Goal: Task Accomplishment & Management: Complete application form

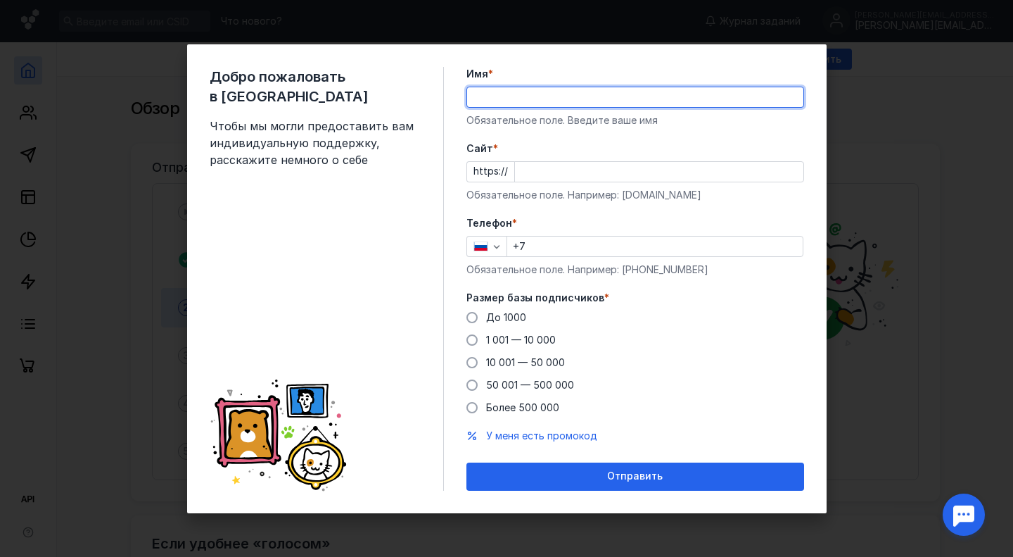
click at [538, 96] on input "Имя *" at bounding box center [635, 97] width 336 height 20
type input "E"
type input "T"
type input "[PERSON_NAME]"
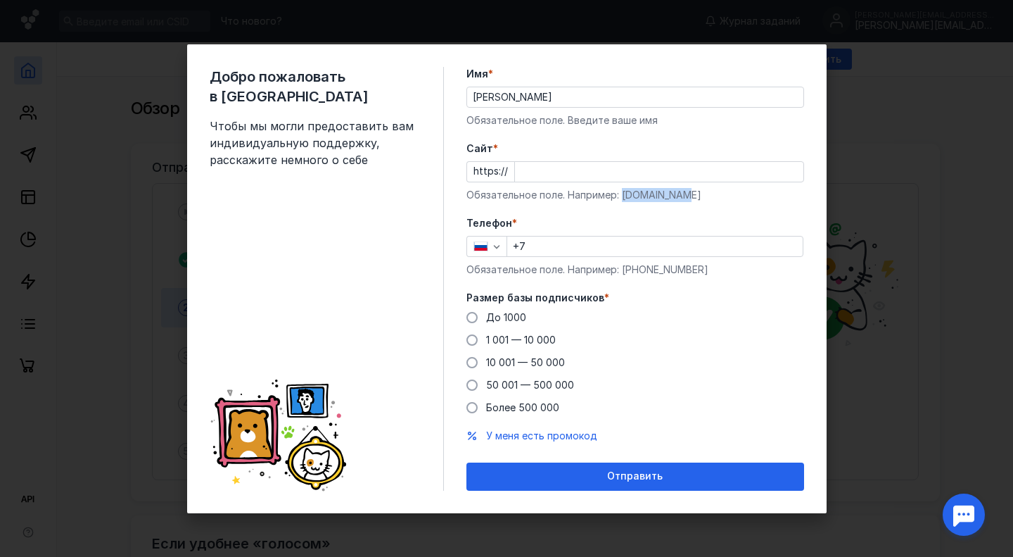
drag, startPoint x: 692, startPoint y: 191, endPoint x: 621, endPoint y: 191, distance: 71.1
click at [621, 191] on div "Обязательное поле. Например: [DOMAIN_NAME]" at bounding box center [636, 195] width 338 height 14
copy div "[DOMAIN_NAME]"
click at [559, 167] on input "Cайт *" at bounding box center [659, 172] width 289 height 20
paste input "[DOMAIN_NAME]"
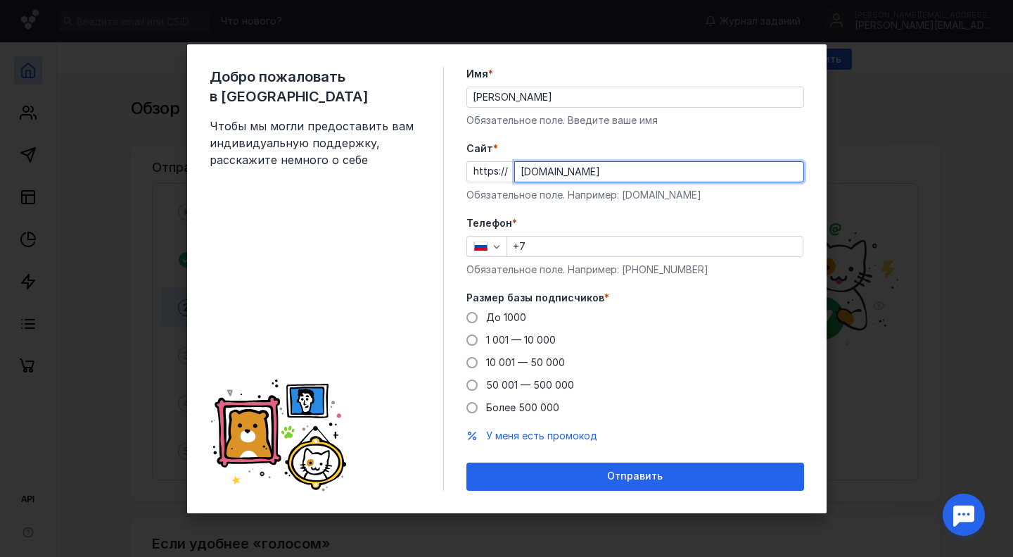
type input "[DOMAIN_NAME]"
click at [564, 254] on input "+7" at bounding box center [655, 246] width 296 height 20
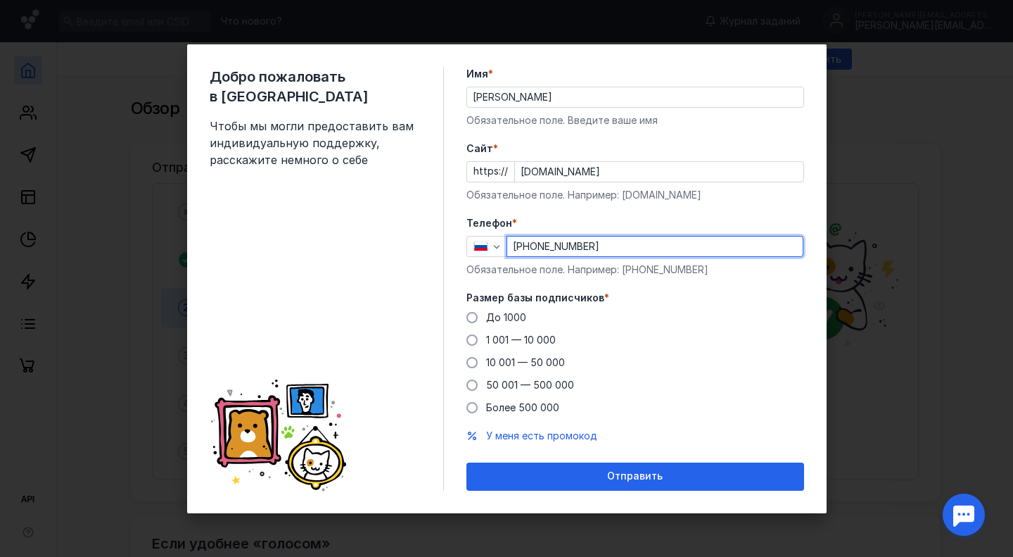
type input "[PHONE_NUMBER]"
click at [653, 340] on div "До [DATE] 1 001 — 10 000 10 001 — 50 000 50 001 — 500 000 Более 500 000" at bounding box center [636, 362] width 338 height 104
click at [509, 341] on span "1 001 — 10 000" at bounding box center [521, 340] width 70 height 12
click at [0, 0] on input "1 001 — 10 000" at bounding box center [0, 0] width 0 height 0
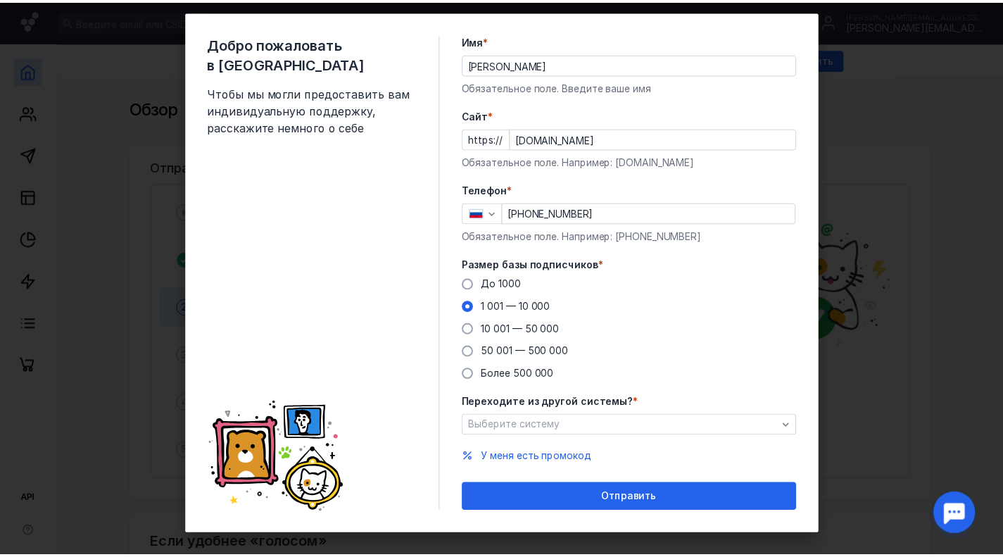
scroll to position [37, 0]
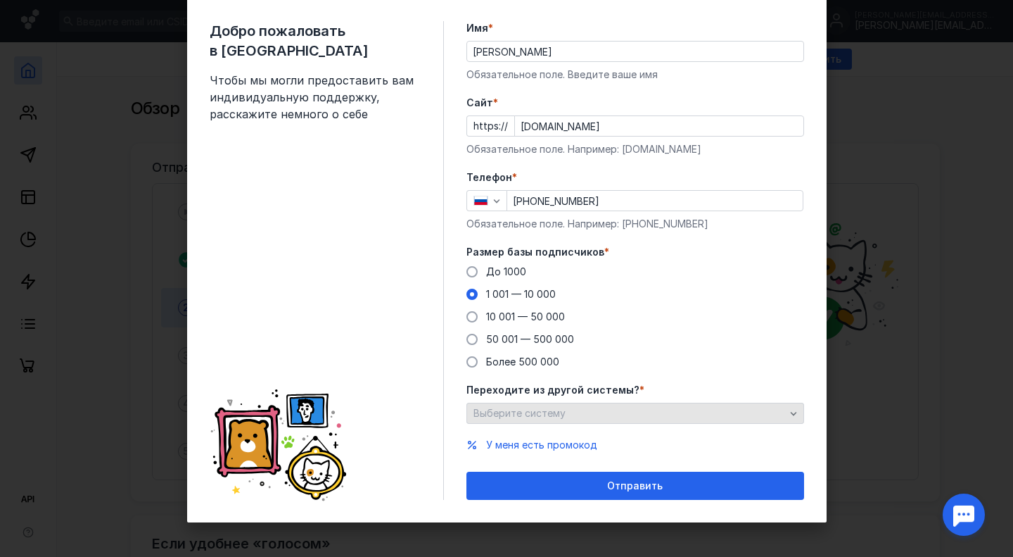
click at [654, 416] on div "Выберите систему" at bounding box center [629, 413] width 319 height 12
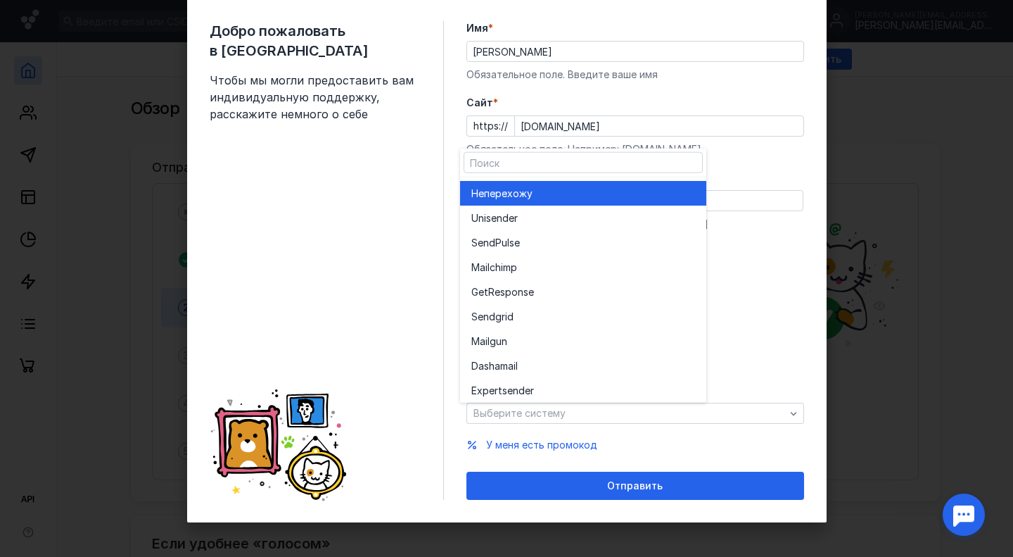
click at [590, 196] on div "Не перехожу" at bounding box center [583, 193] width 224 height 14
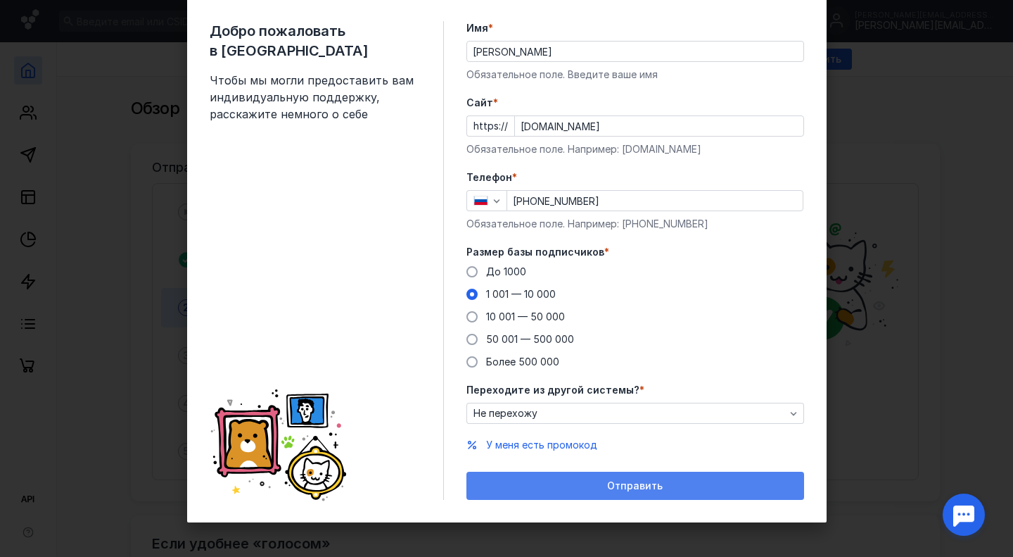
click at [602, 486] on div "Отправить" at bounding box center [636, 486] width 324 height 12
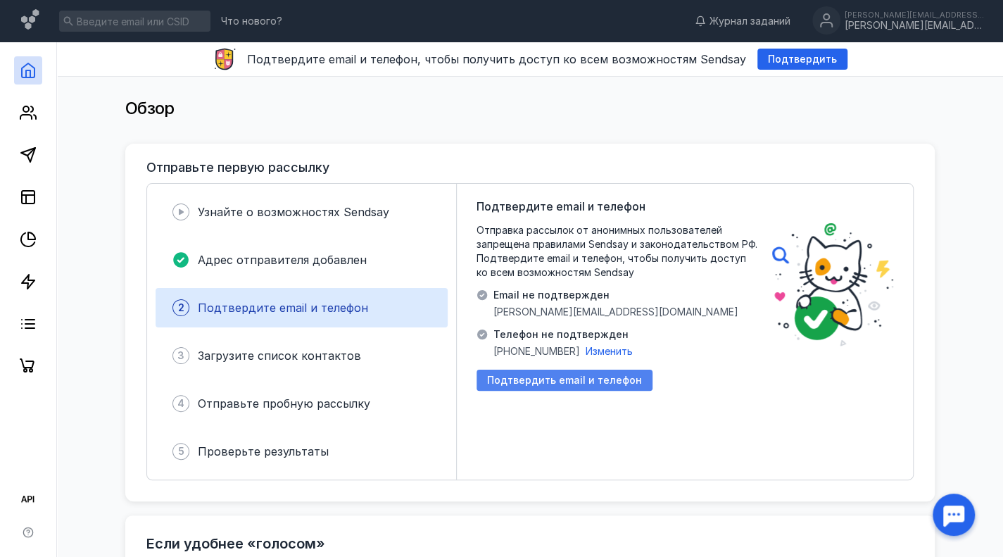
click at [509, 382] on span "Подтвердить email и телефон" at bounding box center [564, 380] width 155 height 12
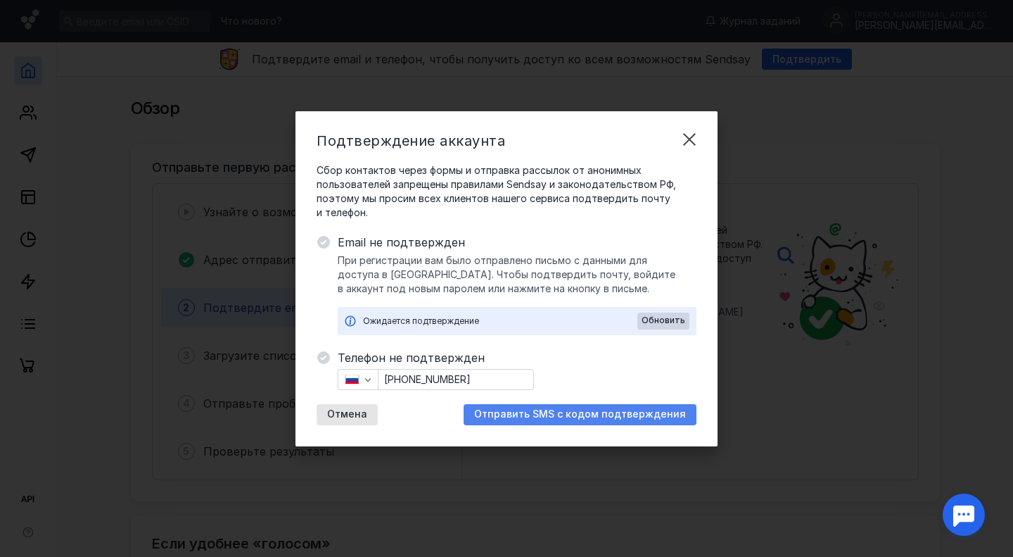
click at [532, 410] on span "Отправить SMS с кодом подтверждения" at bounding box center [580, 414] width 212 height 12
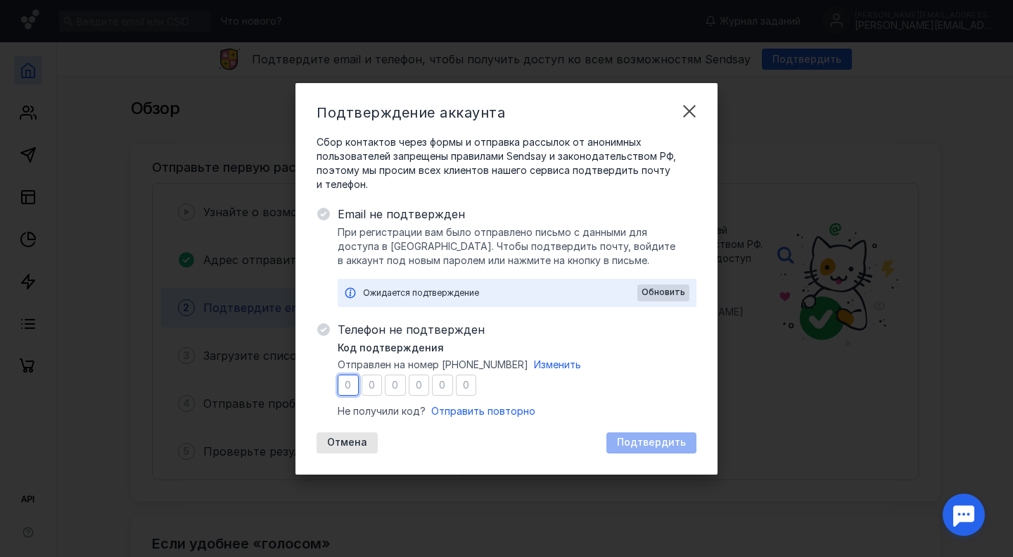
type input "7"
type input "8"
type input "9"
type input "0"
type input "3"
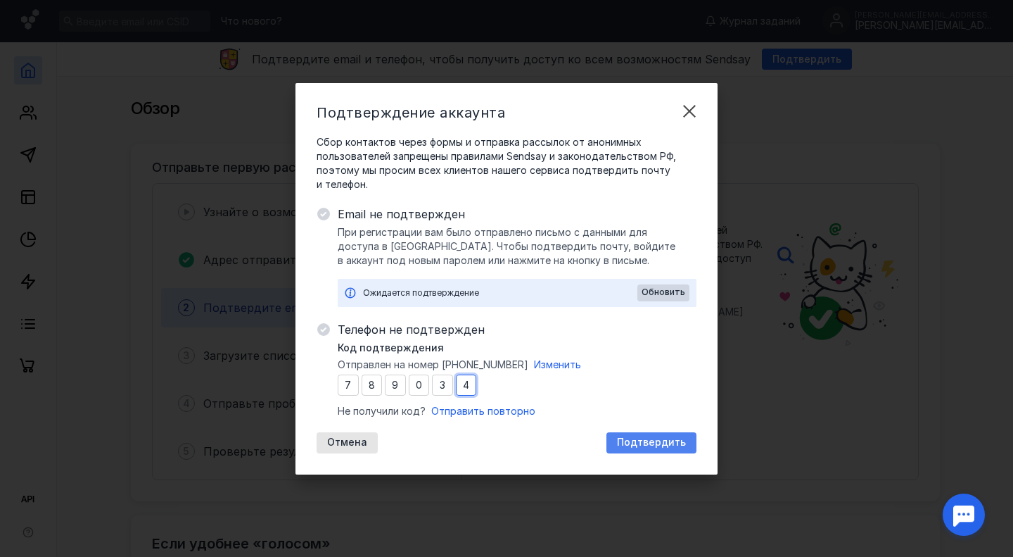
type input "4"
click at [656, 443] on span "Подтвердить" at bounding box center [651, 442] width 69 height 12
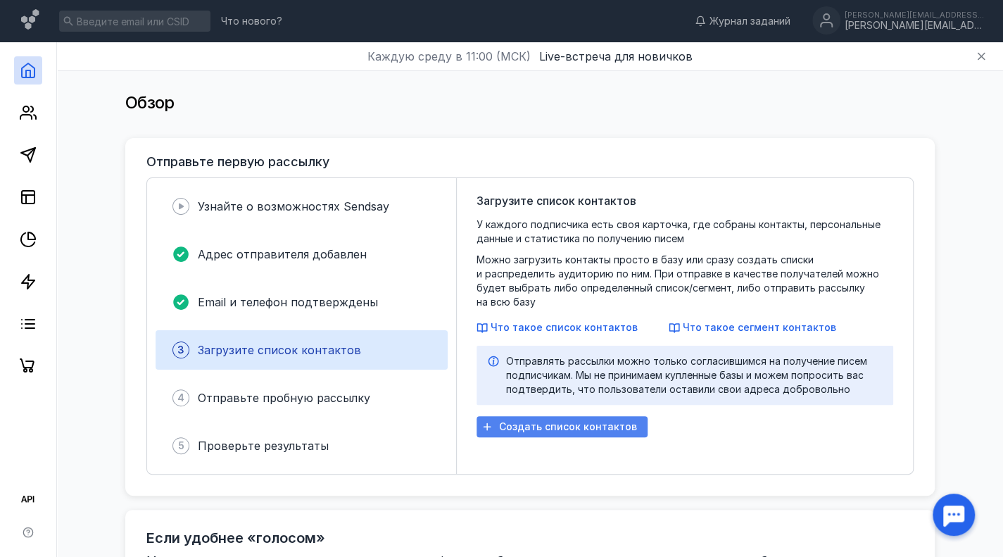
click at [591, 421] on span "Создать список контактов" at bounding box center [568, 427] width 138 height 12
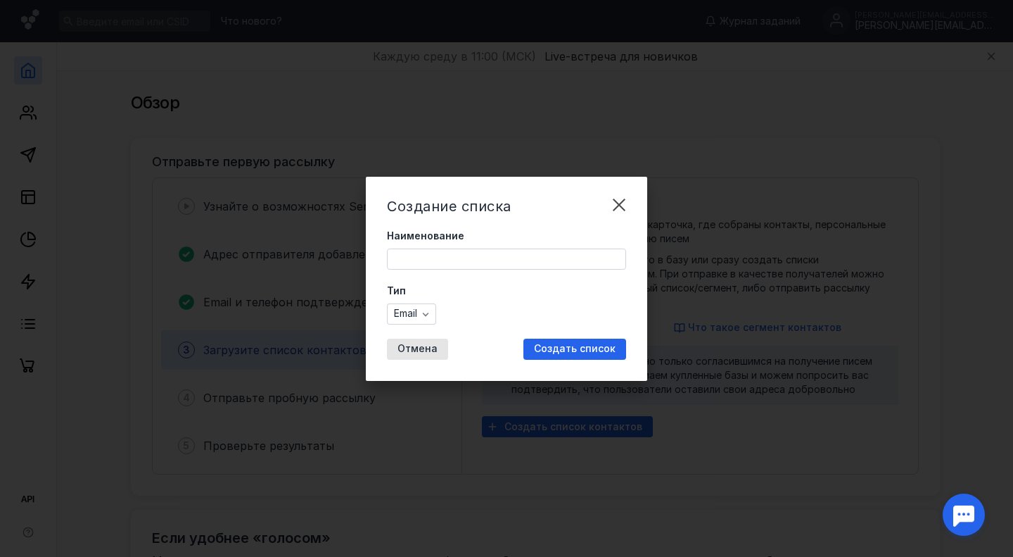
click at [521, 265] on input "Наименование" at bounding box center [507, 259] width 238 height 20
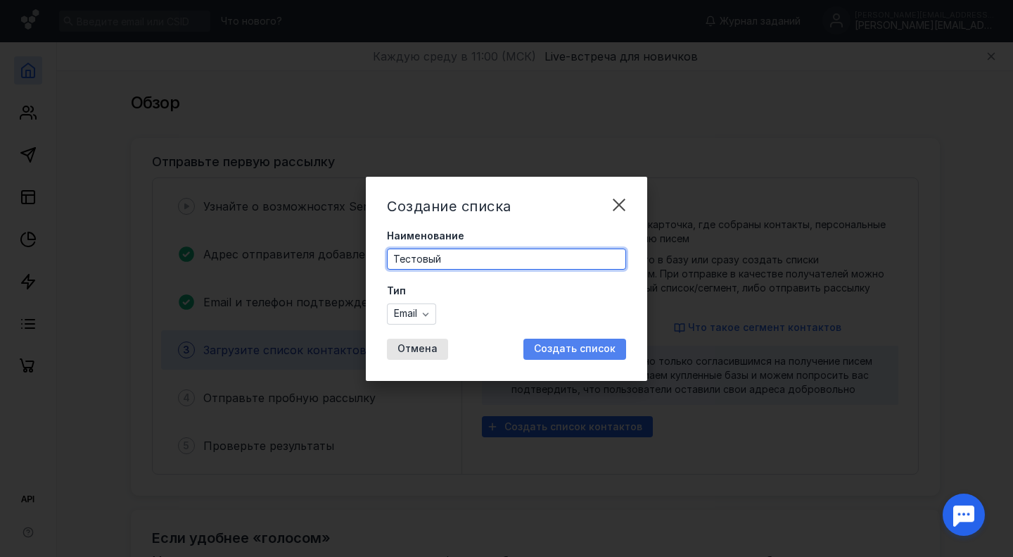
type input "Тестовый"
click at [563, 352] on span "Создать список" at bounding box center [575, 349] width 82 height 12
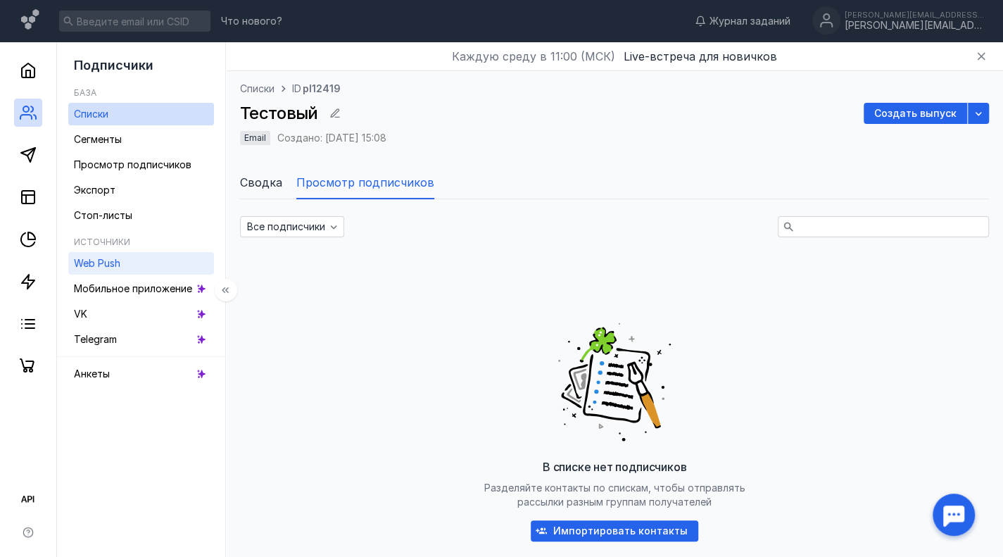
click at [117, 261] on span "Web Push" at bounding box center [97, 263] width 46 height 12
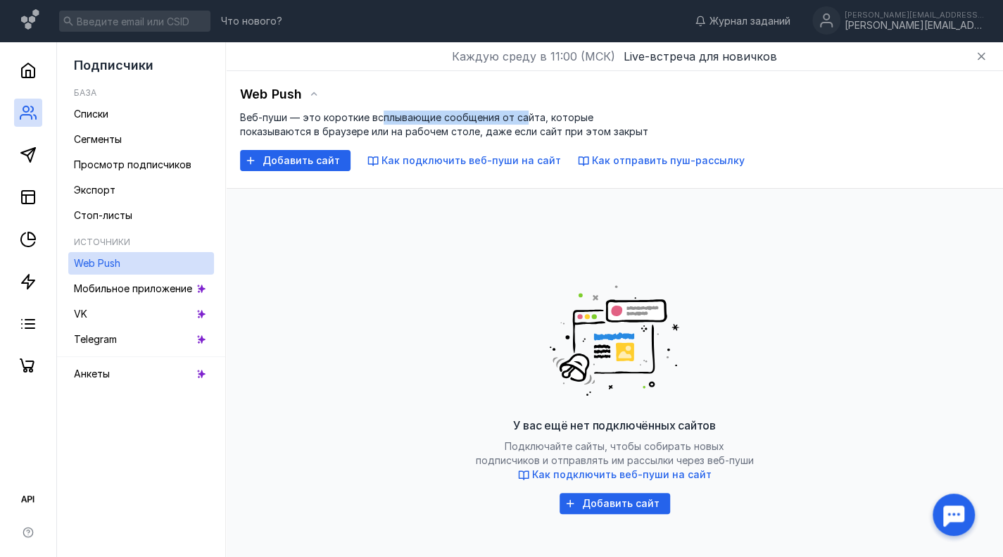
drag, startPoint x: 379, startPoint y: 111, endPoint x: 524, endPoint y: 124, distance: 146.2
click at [524, 124] on div "Веб-пуши — это короткие всплывающие сообщения от сайта, которые показываются в …" at bounding box center [444, 124] width 408 height 28
click at [383, 125] on span "Веб-пуши — это короткие всплывающие сообщения от сайта, которые показываются в …" at bounding box center [444, 124] width 408 height 26
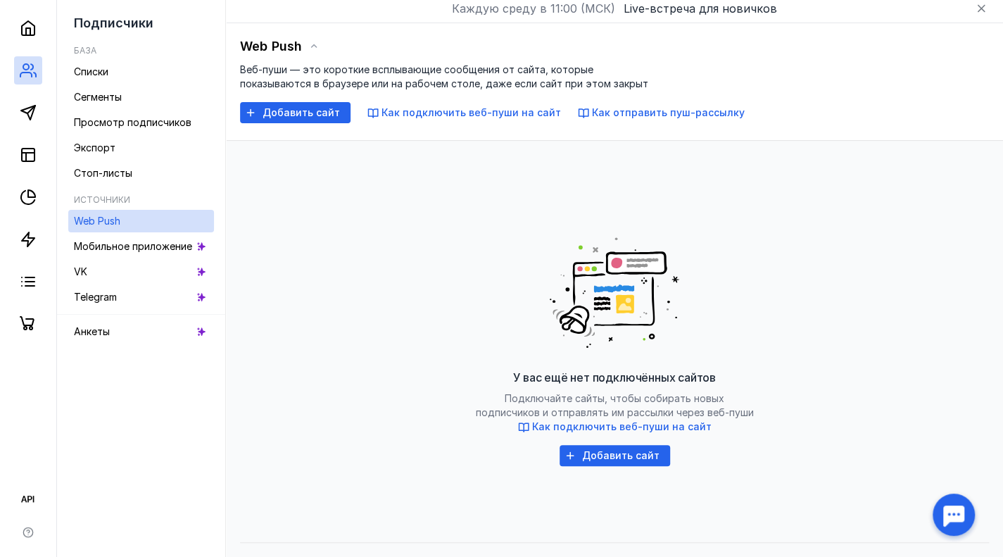
scroll to position [70, 0]
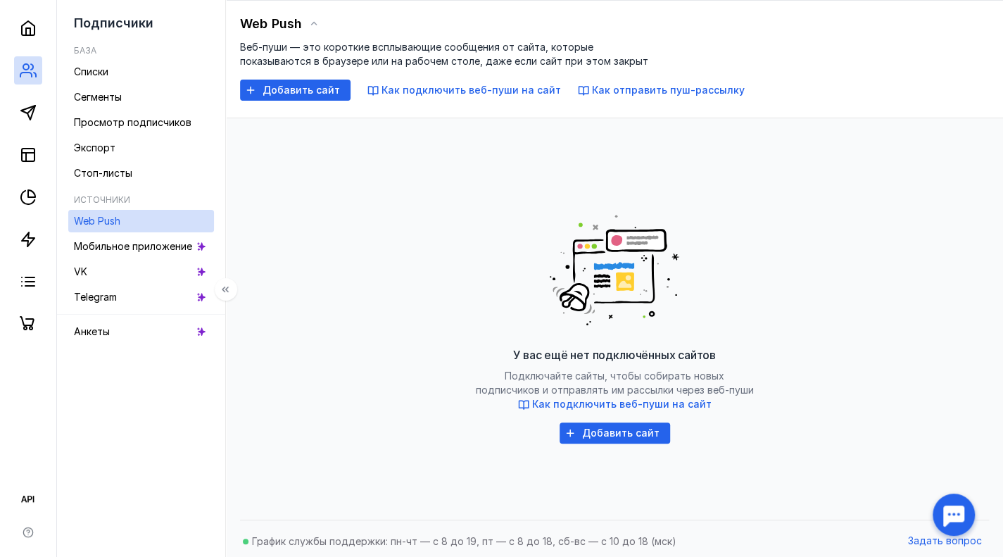
click at [117, 243] on span "Мобильное приложение" at bounding box center [133, 246] width 118 height 12
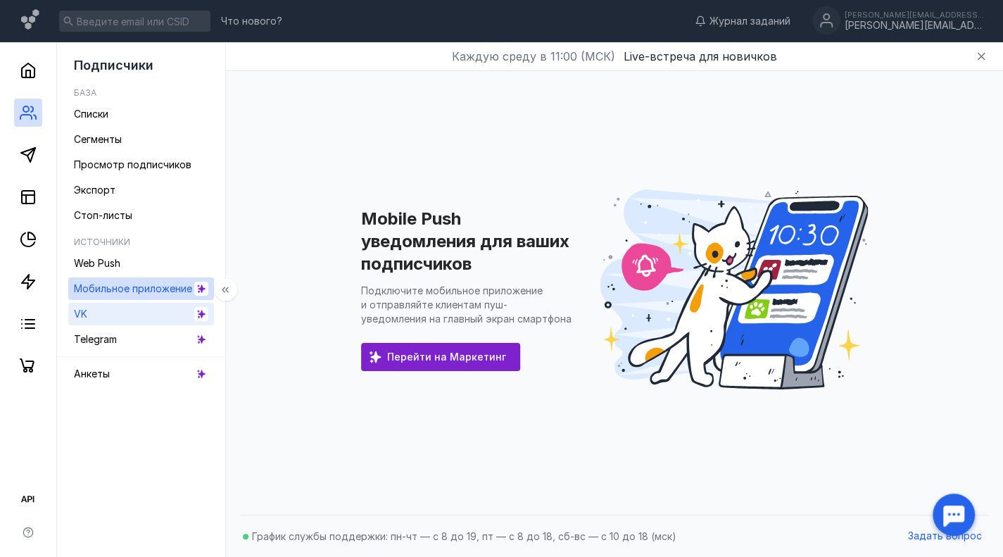
click at [109, 319] on link "VK" at bounding box center [141, 314] width 146 height 23
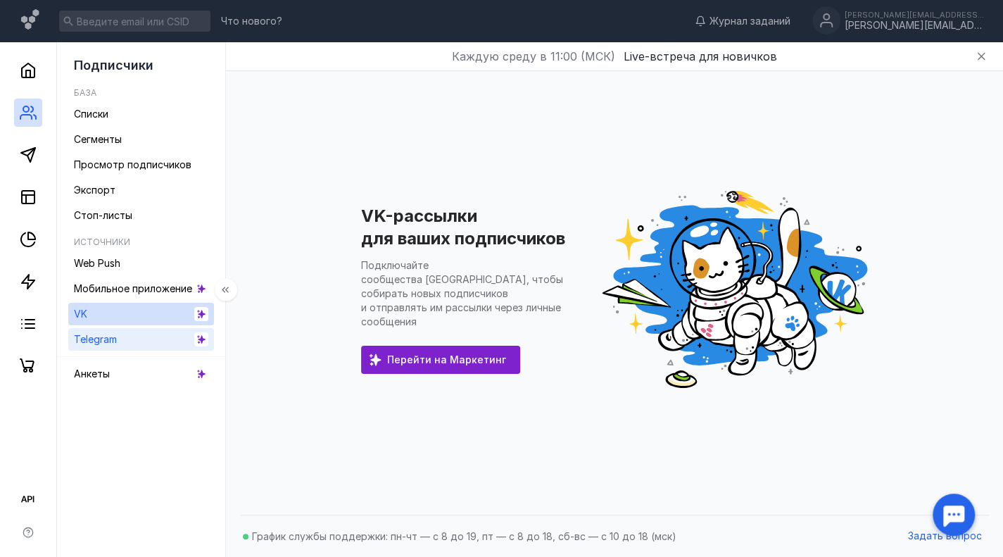
click at [133, 337] on link "Telegram" at bounding box center [141, 339] width 146 height 23
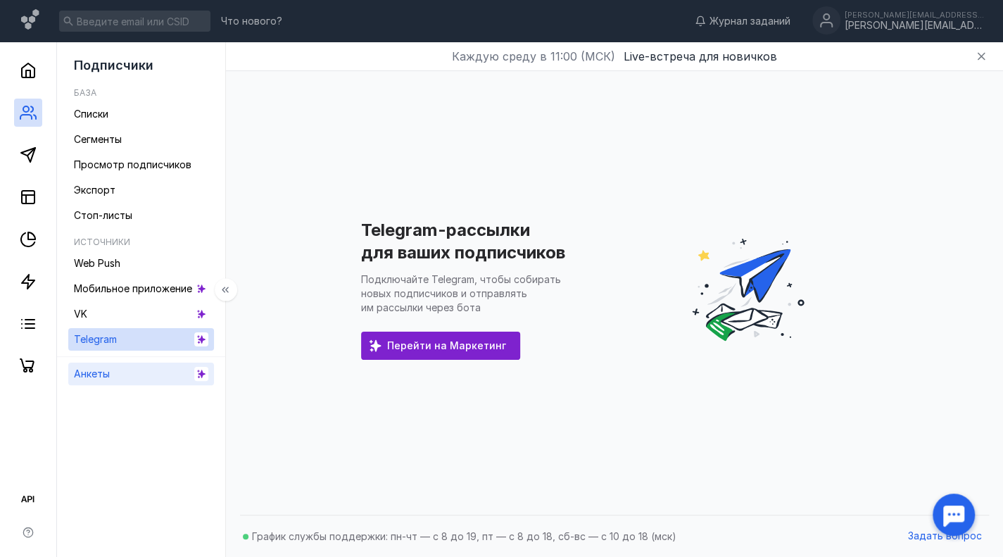
click at [120, 372] on link "Анкеты" at bounding box center [141, 373] width 146 height 23
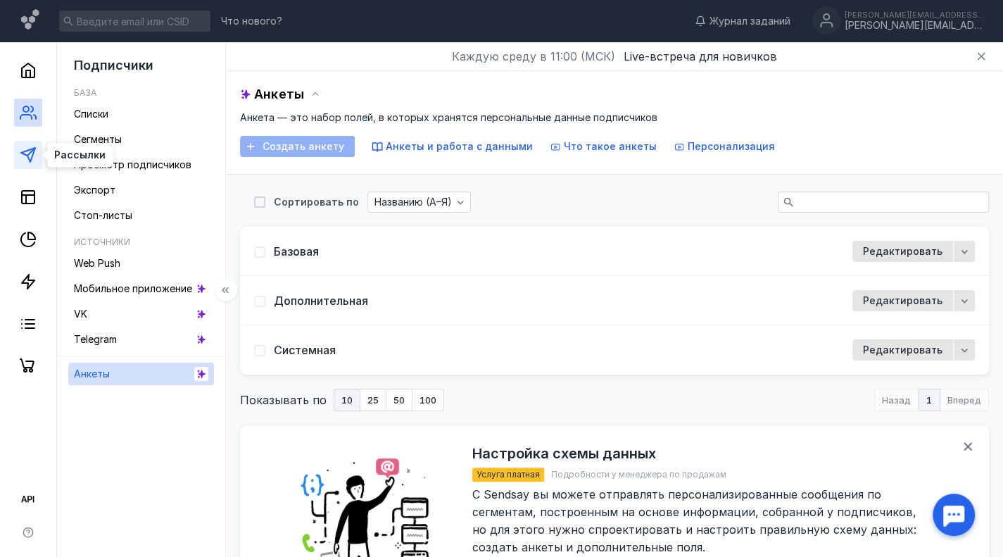
click at [30, 156] on icon at bounding box center [28, 154] width 17 height 17
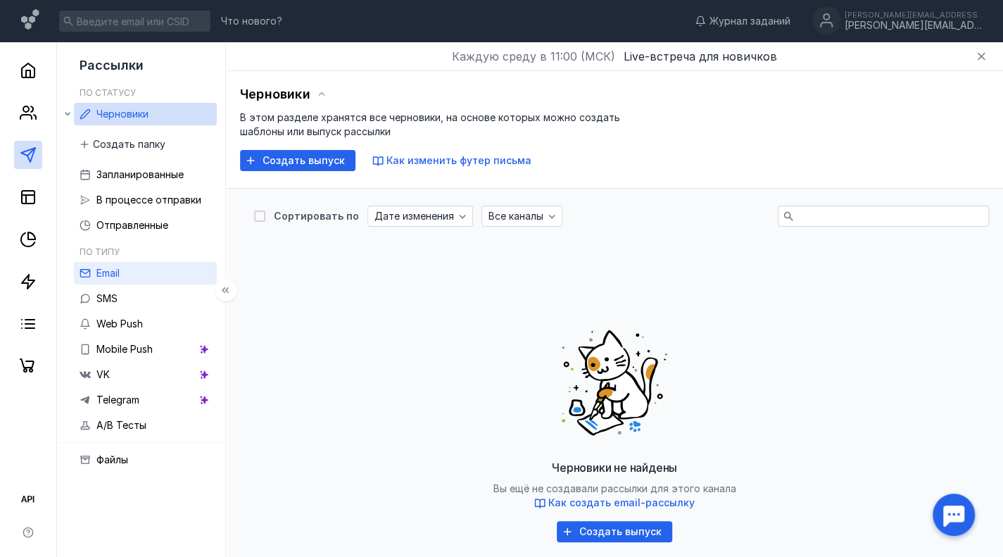
click at [137, 268] on link "Email" at bounding box center [145, 273] width 143 height 23
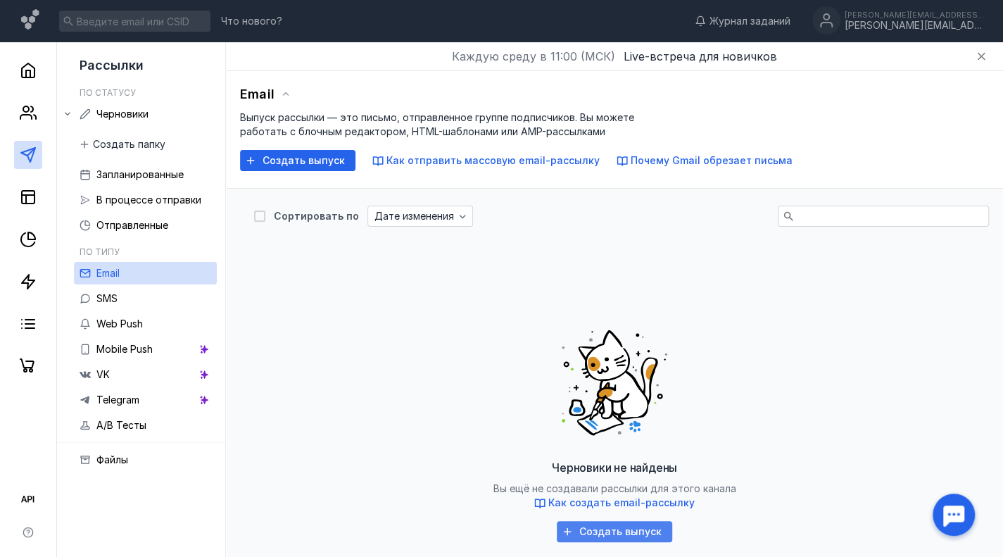
click at [641, 528] on span "Создать выпуск" at bounding box center [620, 532] width 82 height 12
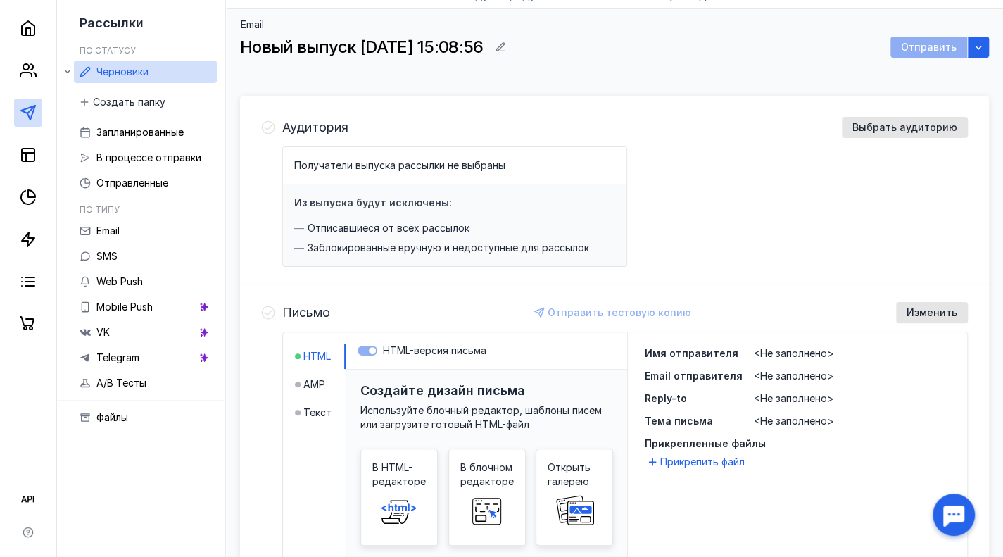
scroll to position [141, 0]
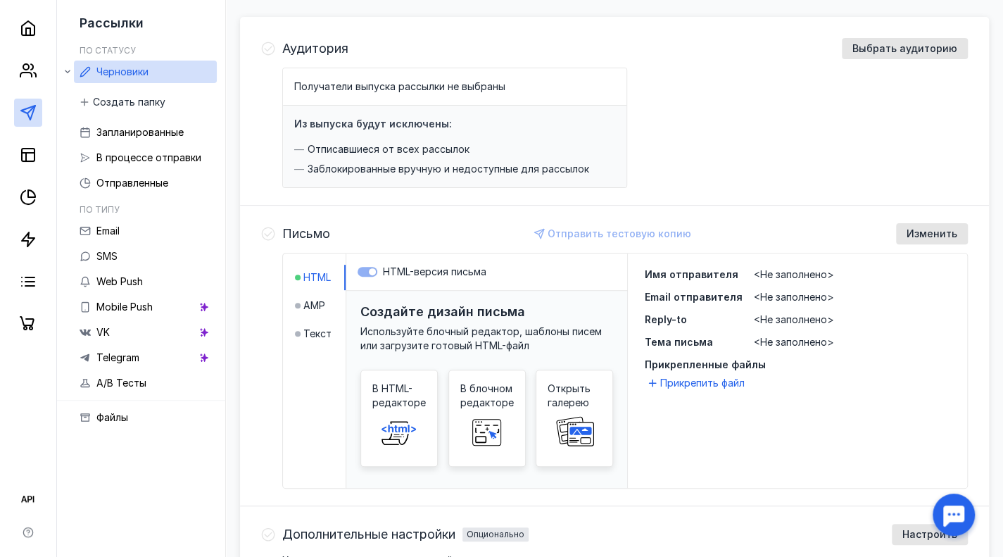
click at [401, 418] on icon at bounding box center [398, 432] width 45 height 28
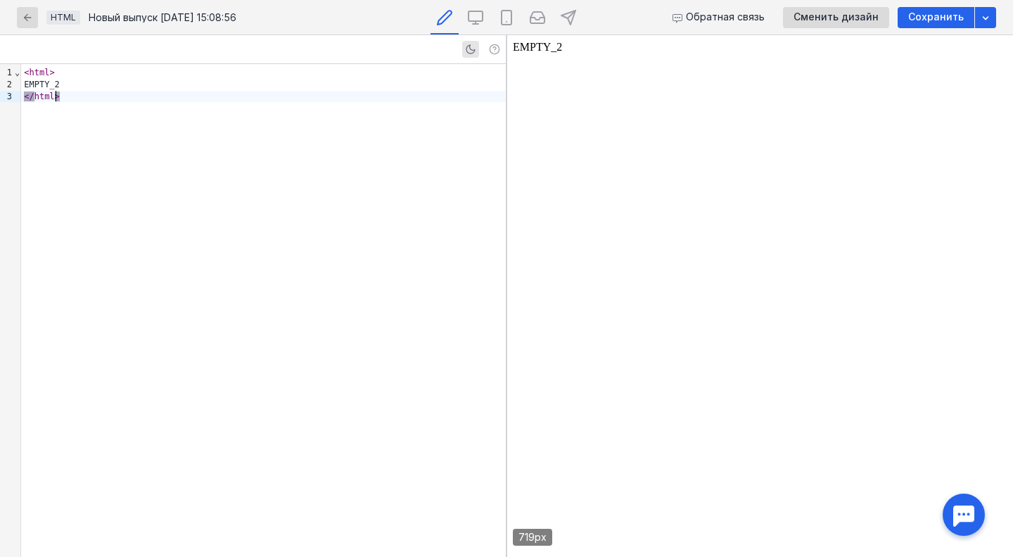
click at [267, 188] on div "< html > EMPTY_2 </ html >" at bounding box center [263, 310] width 485 height 493
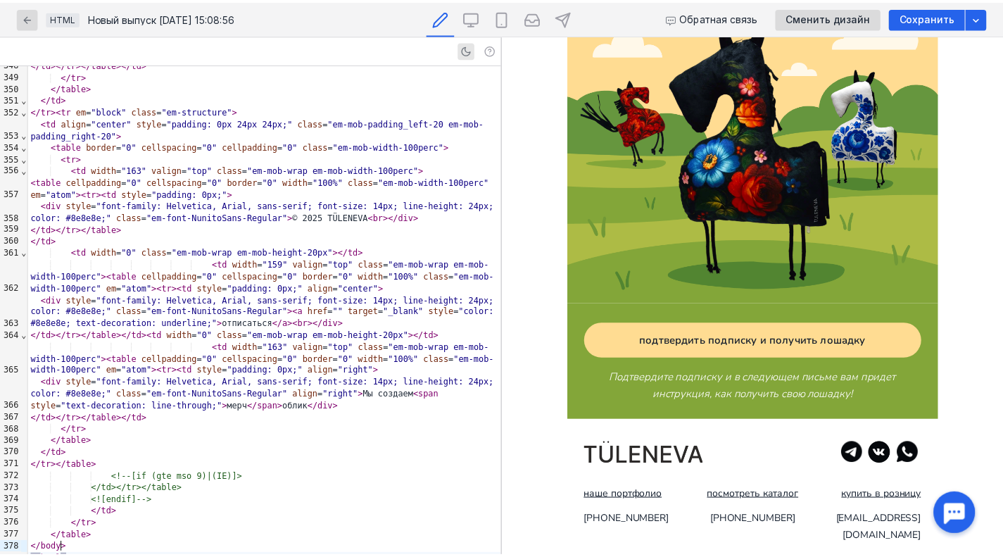
scroll to position [614, 0]
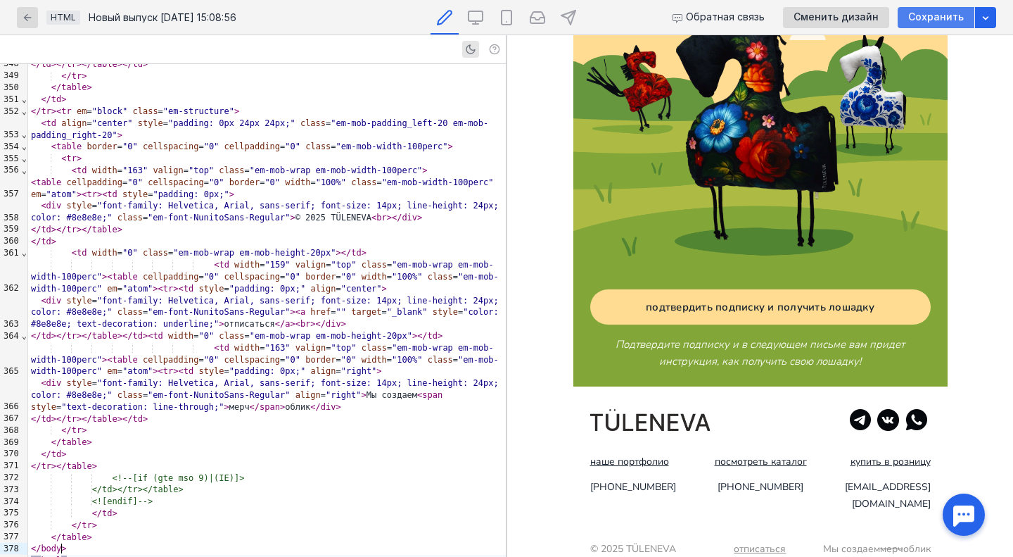
click at [942, 15] on span "Сохранить" at bounding box center [936, 17] width 56 height 12
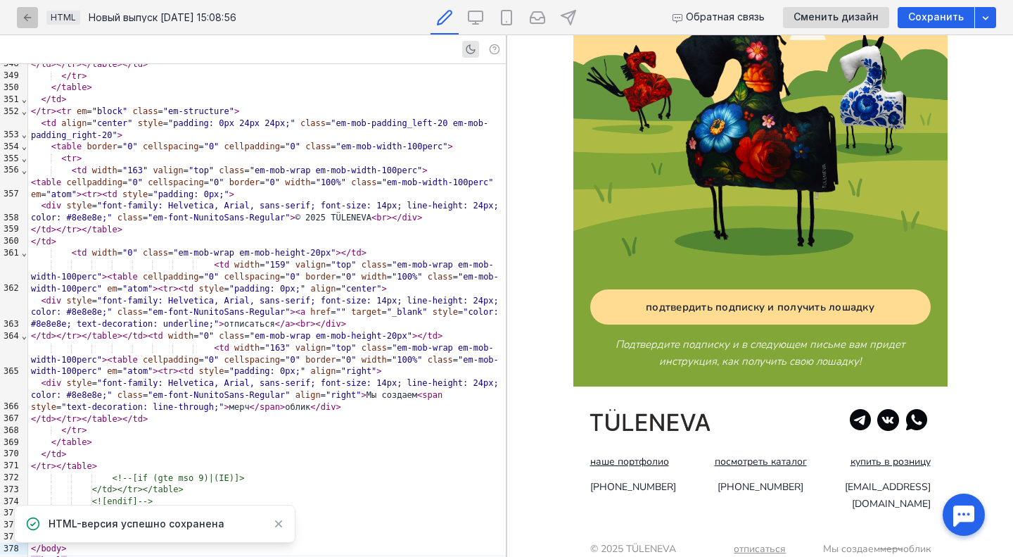
click at [25, 17] on icon "button" at bounding box center [28, 17] width 8 height 8
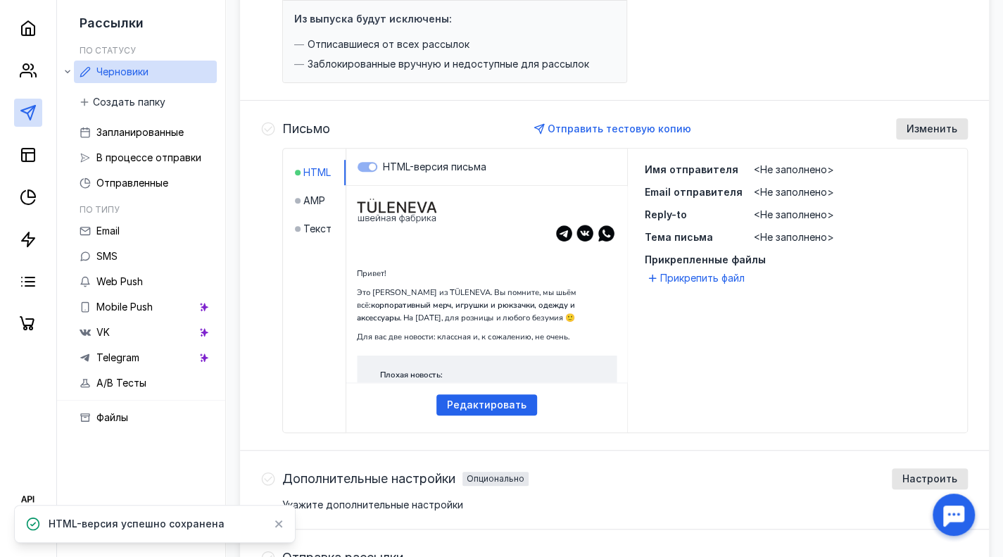
scroll to position [281, 0]
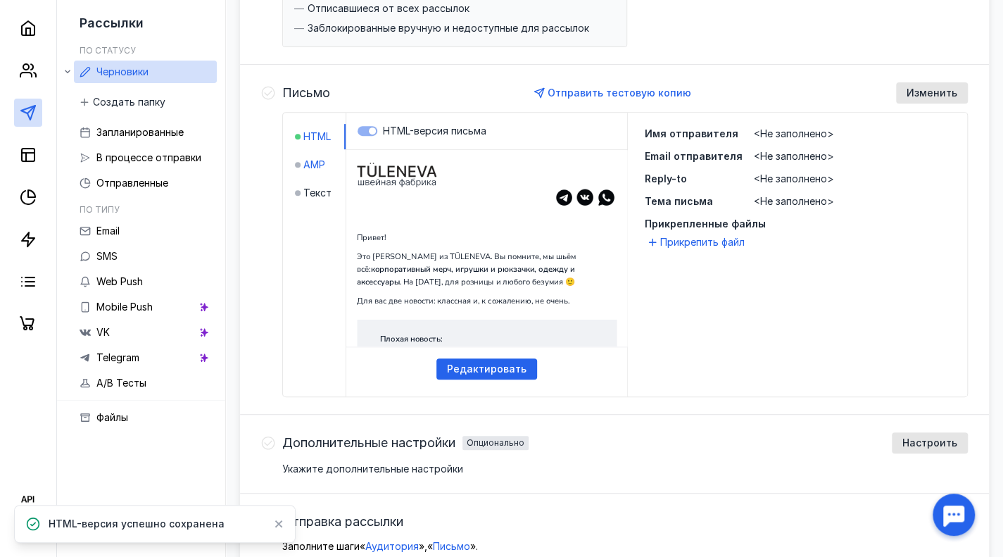
click at [312, 159] on span "AMP" at bounding box center [314, 165] width 22 height 14
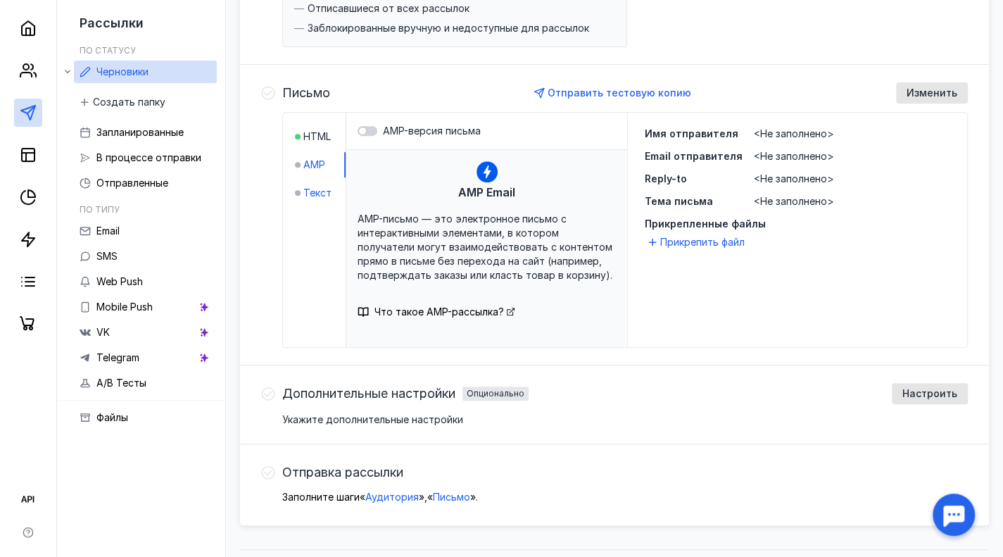
click at [316, 188] on span "Текст" at bounding box center [317, 193] width 28 height 14
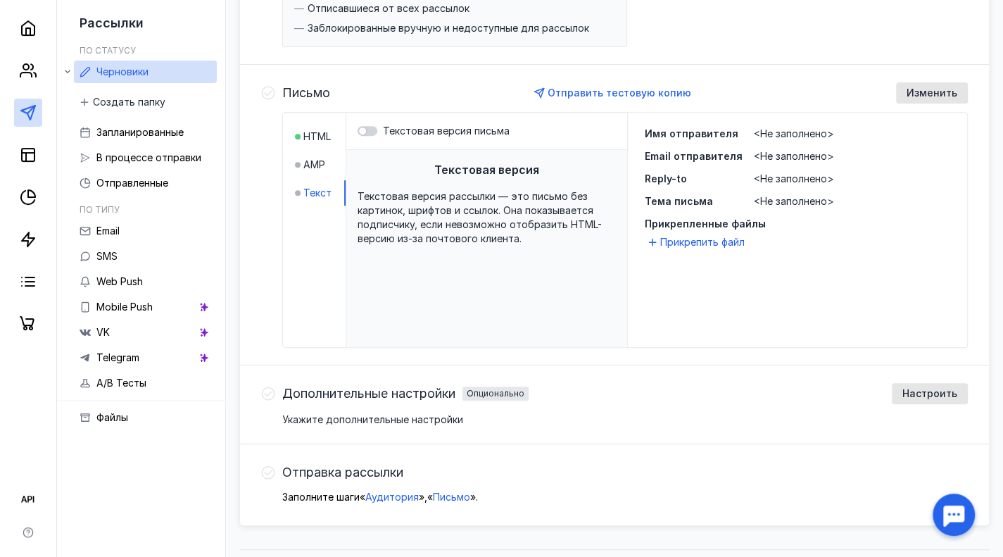
click at [348, 395] on span "Дополнительные настройки" at bounding box center [368, 393] width 173 height 14
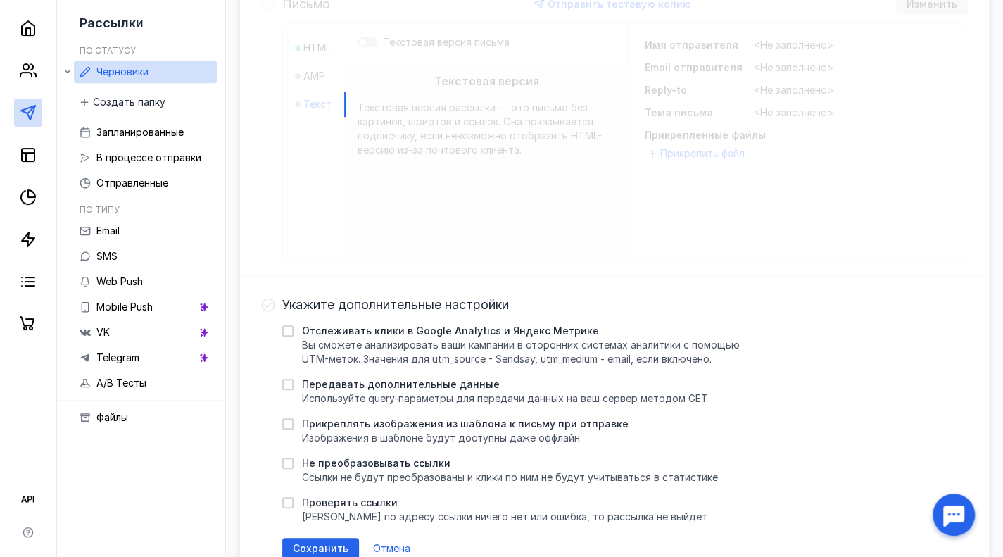
scroll to position [422, 0]
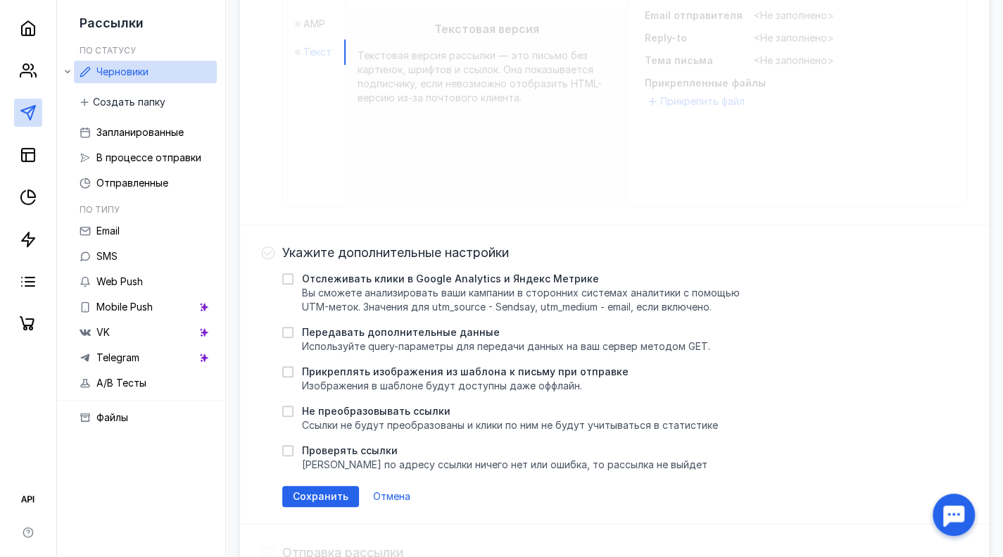
click at [481, 291] on span "Вы cможете анализировать ваши кампании в сторонних системах аналитики c помощью…" at bounding box center [521, 299] width 438 height 26
click at [291, 281] on input "Отслеживать клики в Google Analytics и Яндекс Метрике Вы cможете анализировать …" at bounding box center [286, 276] width 9 height 9
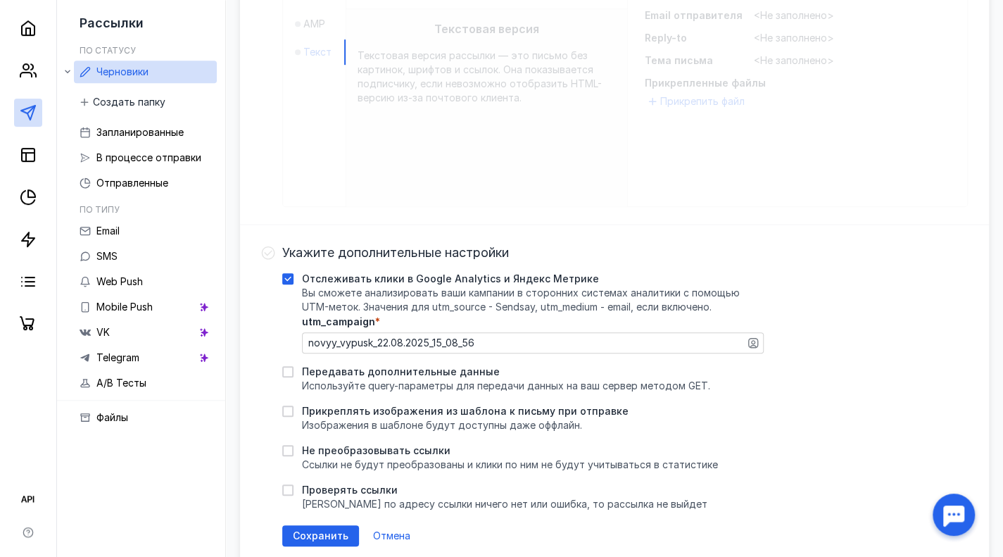
click at [481, 291] on span "Вы cможете анализировать ваши кампании в сторонних системах аналитики c помощью…" at bounding box center [521, 299] width 438 height 26
click at [291, 281] on input "Отслеживать клики в Google Analytics и Яндекс Метрике Вы cможете анализировать …" at bounding box center [286, 276] width 9 height 9
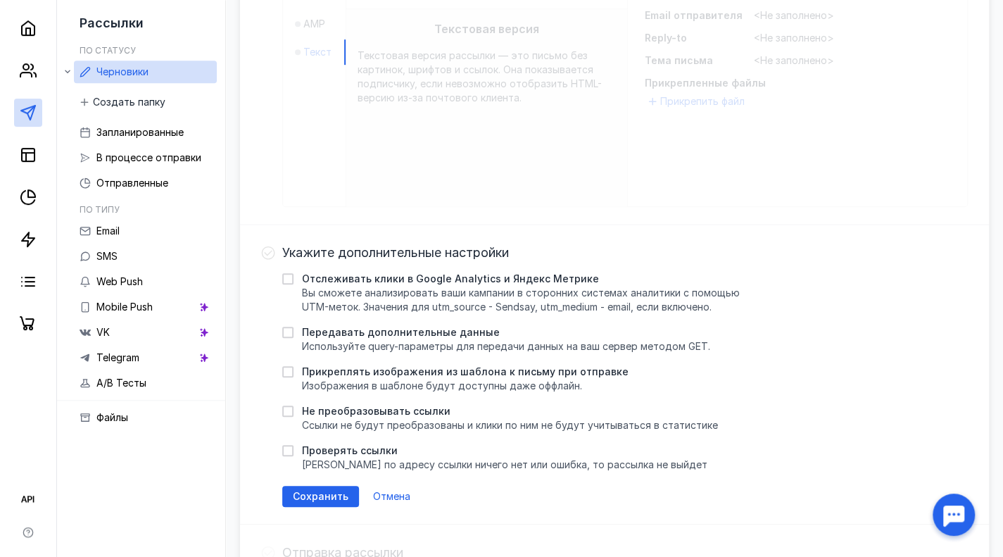
click at [481, 291] on span "Вы cможете анализировать ваши кампании в сторонних системах аналитики c помощью…" at bounding box center [521, 299] width 438 height 26
click at [291, 281] on input "Отслеживать клики в Google Analytics и Яндекс Метрике Вы cможете анализировать …" at bounding box center [286, 276] width 9 height 9
checkbox input "true"
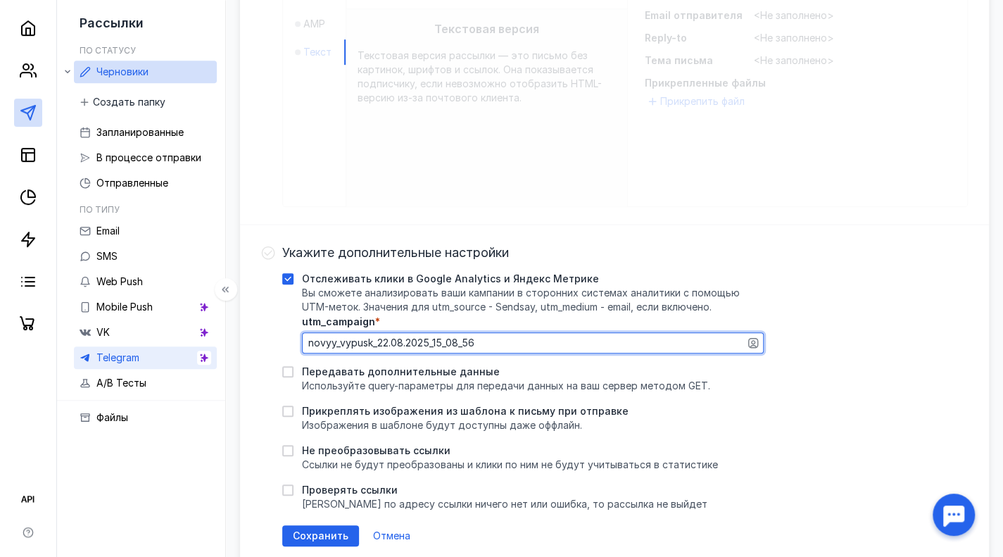
drag, startPoint x: 484, startPoint y: 338, endPoint x: 180, endPoint y: 365, distance: 305.2
click at [180, 365] on div "Рассылки По статусу Черновики Создать папку Запланированные В процессе отправки…" at bounding box center [501, 165] width 1003 height 1091
type textarea "tuleneva_first"
click at [760, 404] on div "Прикреплять изображения из шаблона к письму при отправке Изображения в шаблоне …" at bounding box center [522, 418] width 481 height 28
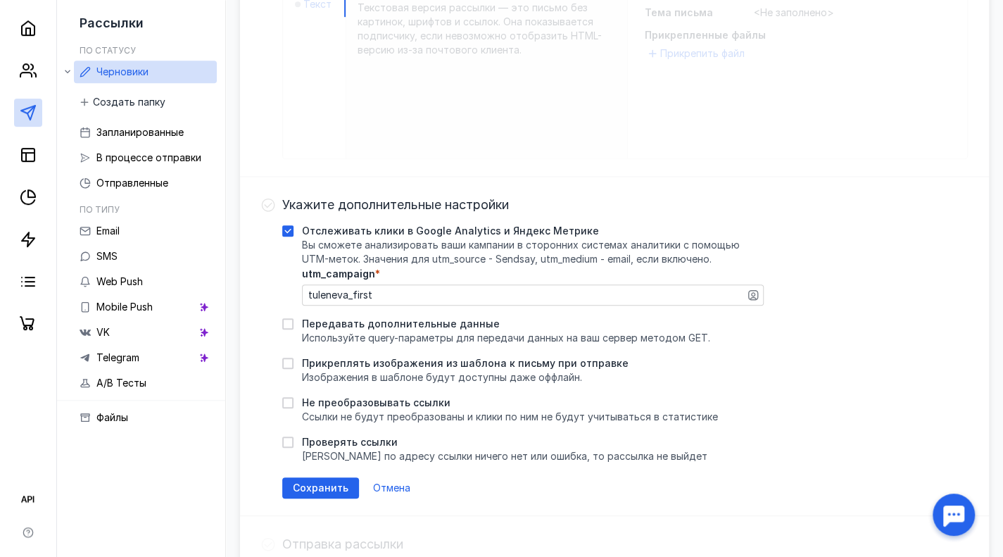
scroll to position [493, 0]
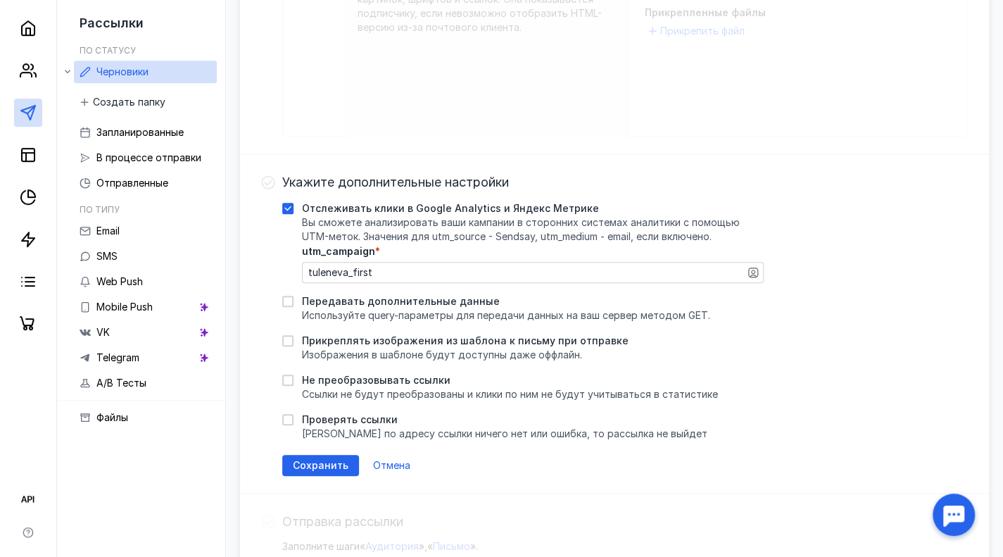
click at [343, 420] on span "Проверять ссылки" at bounding box center [350, 419] width 96 height 14
click at [291, 420] on input "Проверять ссылки [PERSON_NAME] по адресу ссылки ничего нет или ошибка, то рассы…" at bounding box center [286, 416] width 9 height 9
checkbox input "true"
click at [328, 462] on span "Сохранить" at bounding box center [321, 465] width 56 height 12
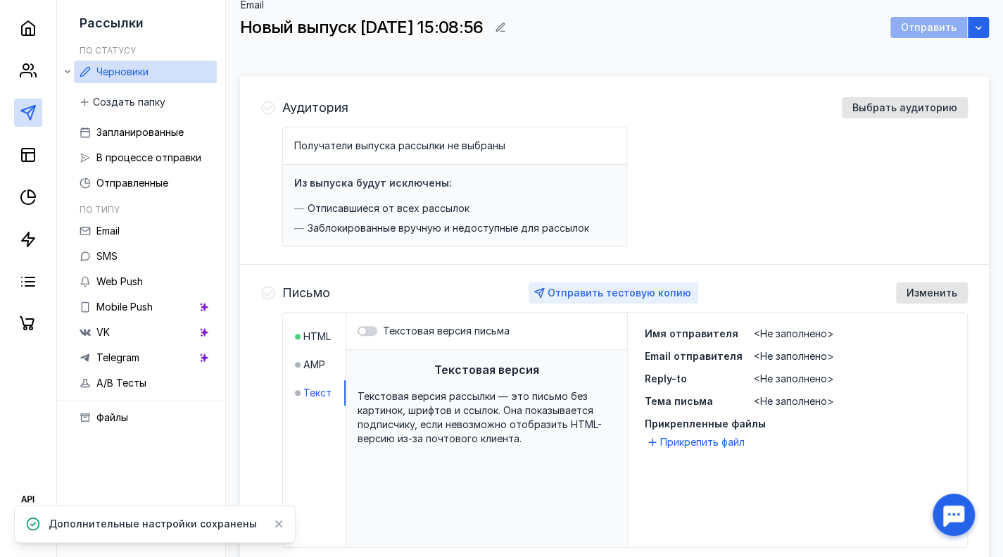
scroll to position [0, 0]
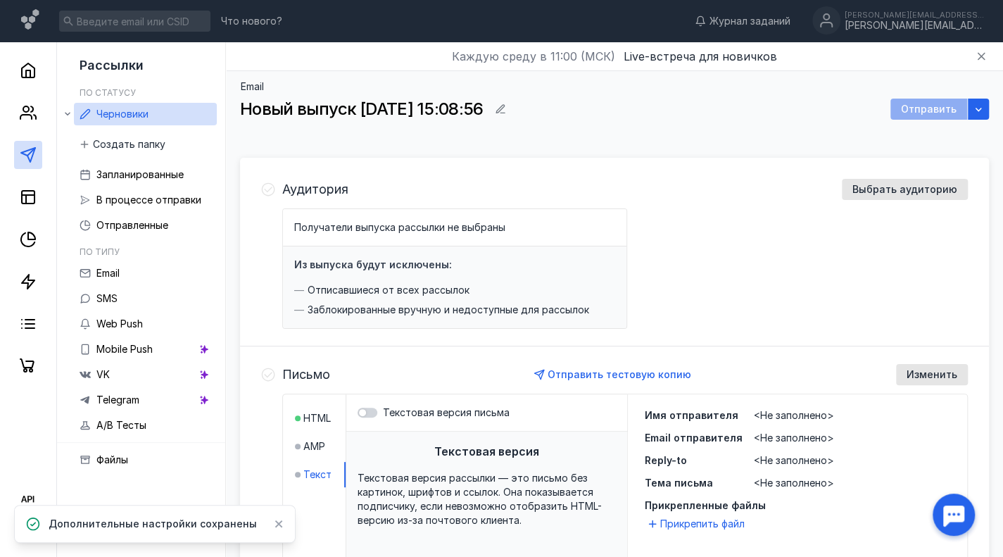
click at [828, 226] on div "Получатели выпуска рассылки не выбраны Из выпуска будут исключены: Отписавшиеся…" at bounding box center [624, 268] width 685 height 120
click at [920, 191] on span "Выбрать аудиторию" at bounding box center [904, 190] width 105 height 12
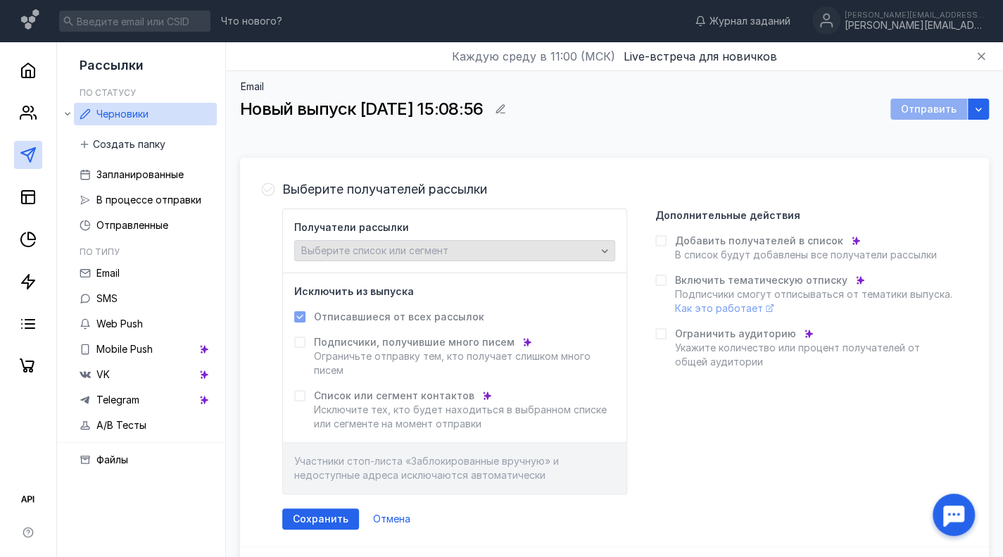
click at [395, 241] on div "Выберите список или сегмент" at bounding box center [454, 250] width 321 height 21
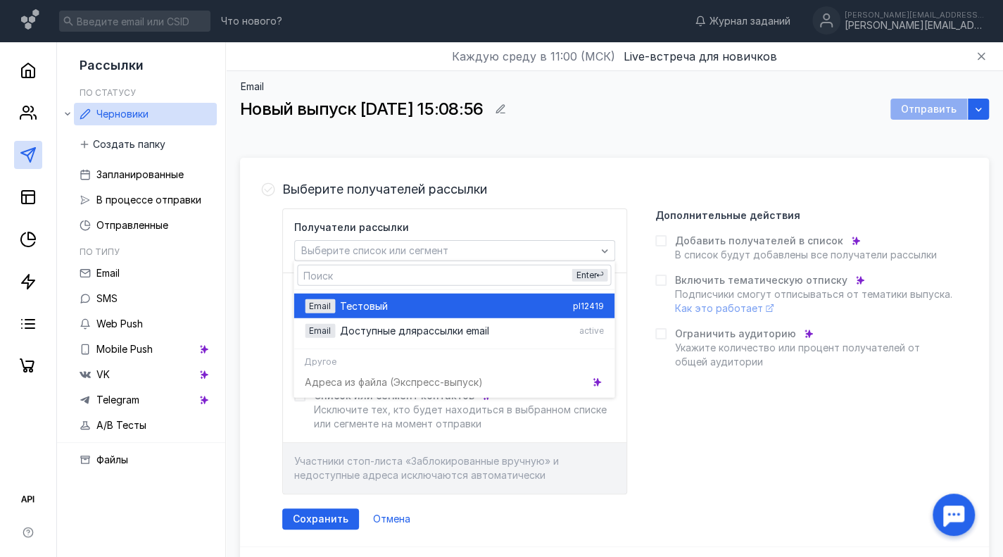
click at [437, 302] on div "Тестов ый" at bounding box center [453, 305] width 227 height 14
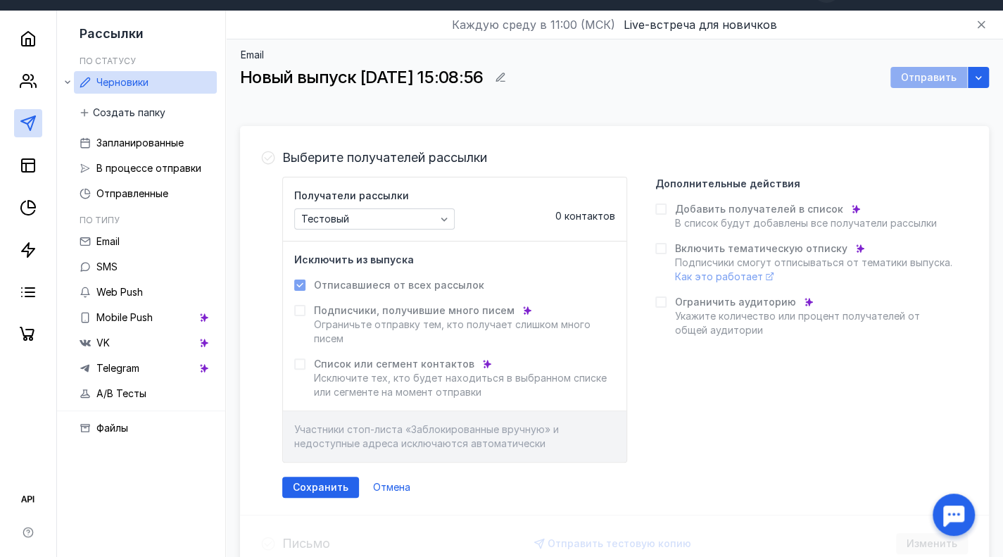
scroll to position [32, 0]
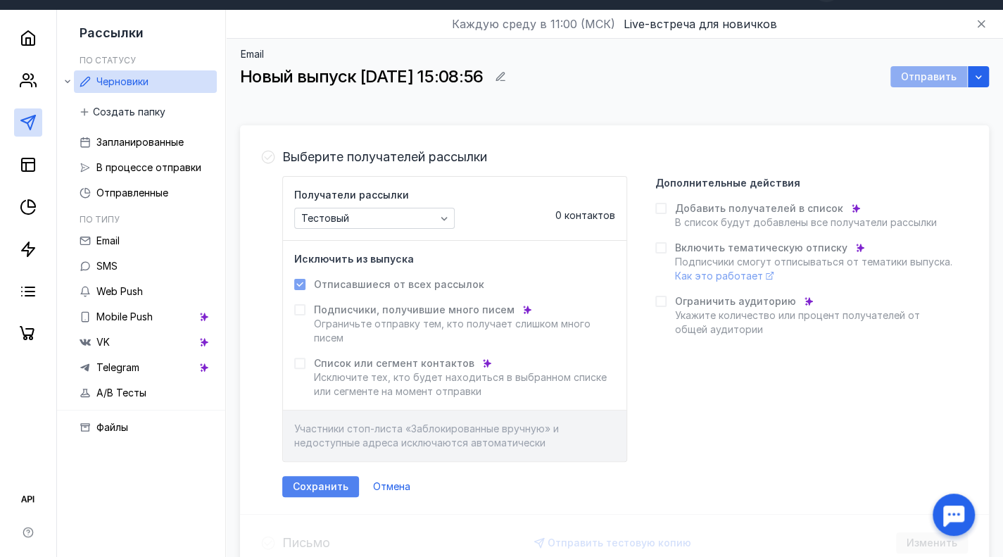
click at [331, 478] on div "Сохранить" at bounding box center [320, 486] width 77 height 21
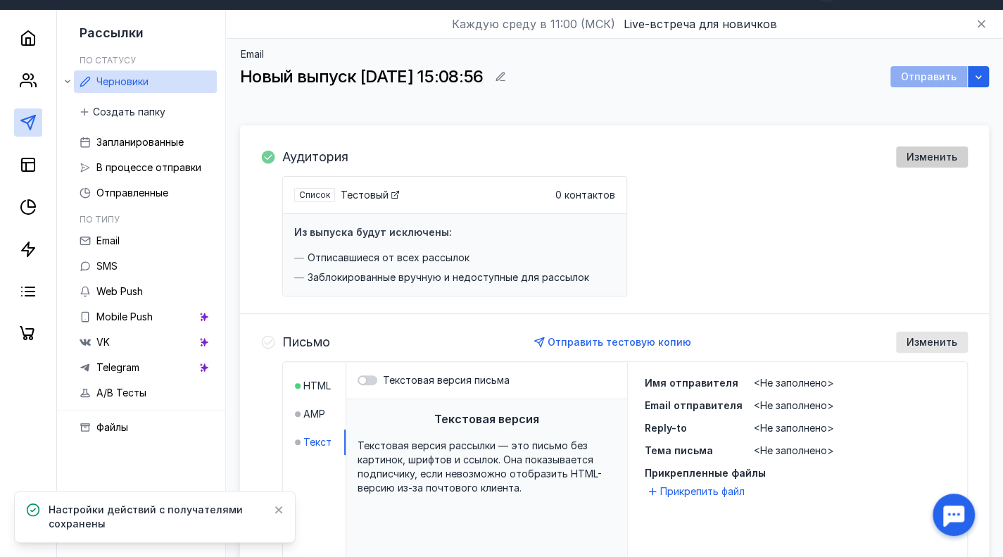
click at [929, 158] on span "Изменить" at bounding box center [931, 157] width 51 height 12
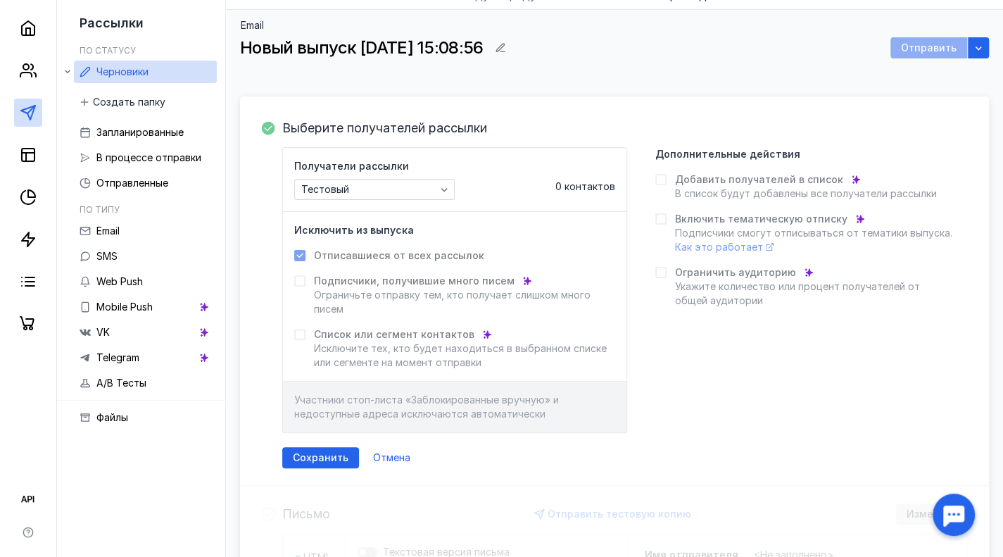
scroll to position [62, 0]
click at [333, 448] on div "Сохранить" at bounding box center [320, 456] width 77 height 21
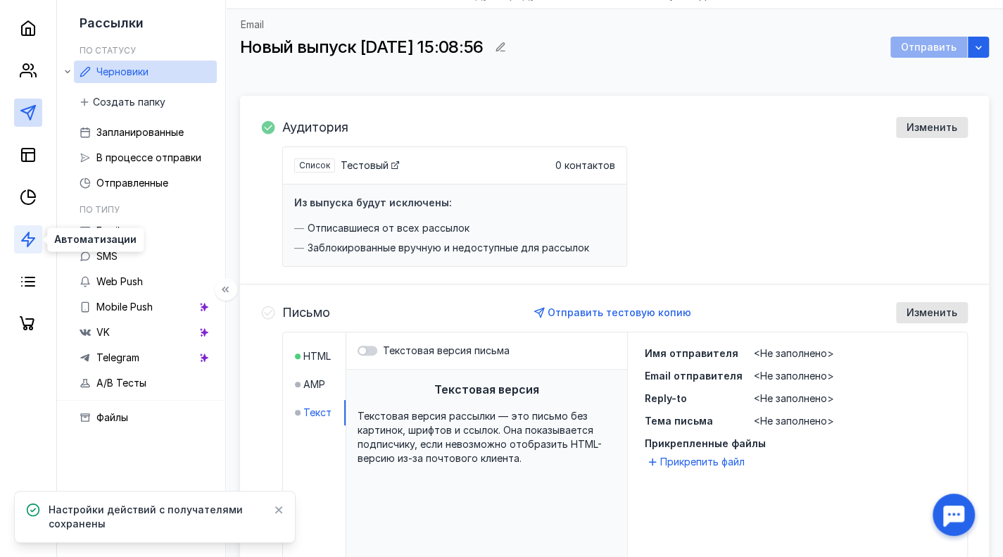
click at [33, 237] on polygon at bounding box center [28, 239] width 13 height 14
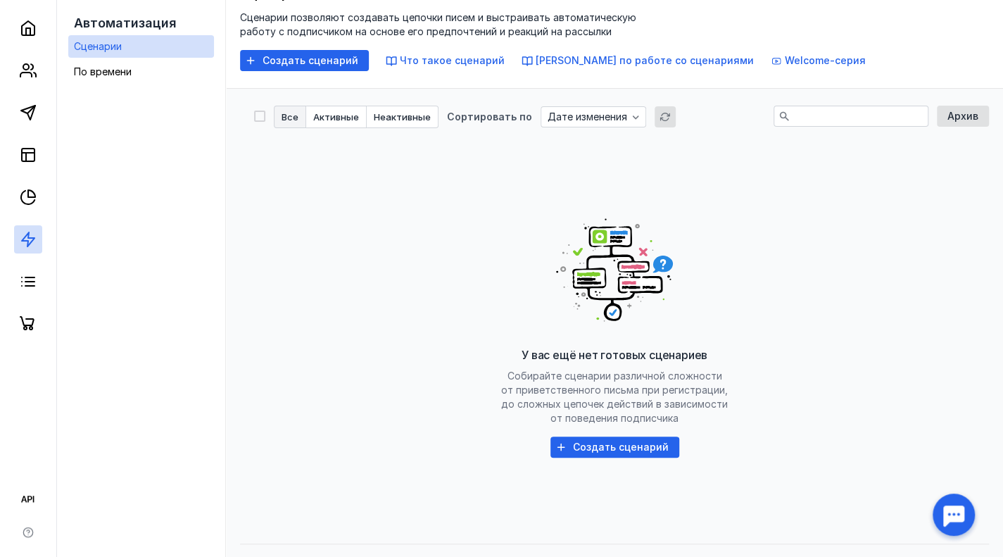
scroll to position [102, 0]
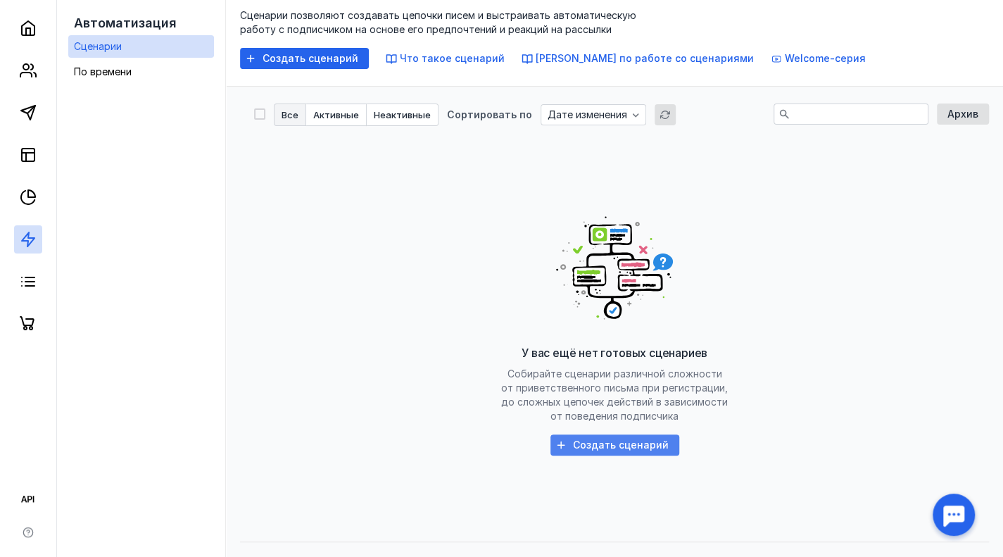
click at [591, 445] on span "Создать сценарий" at bounding box center [621, 445] width 96 height 12
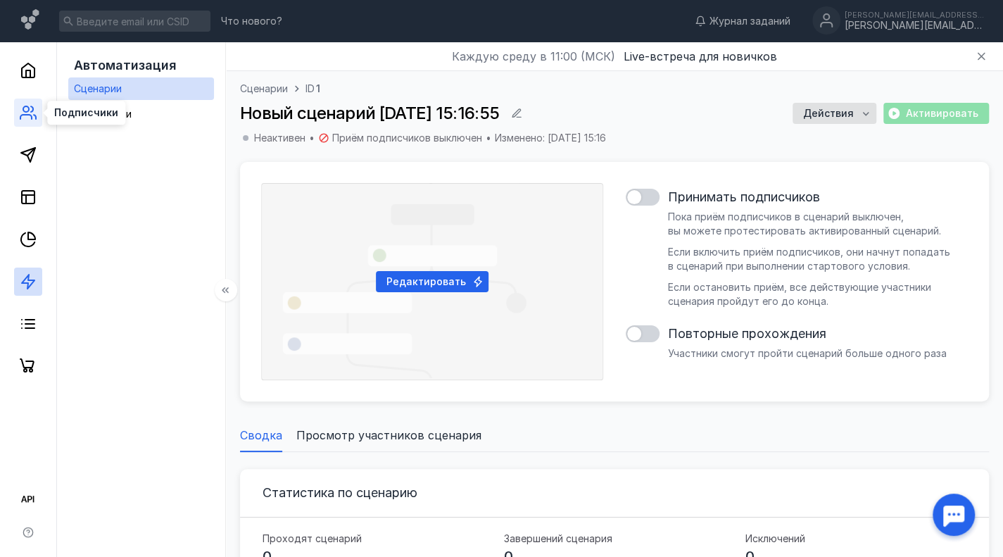
click at [32, 109] on icon at bounding box center [32, 109] width 2 height 6
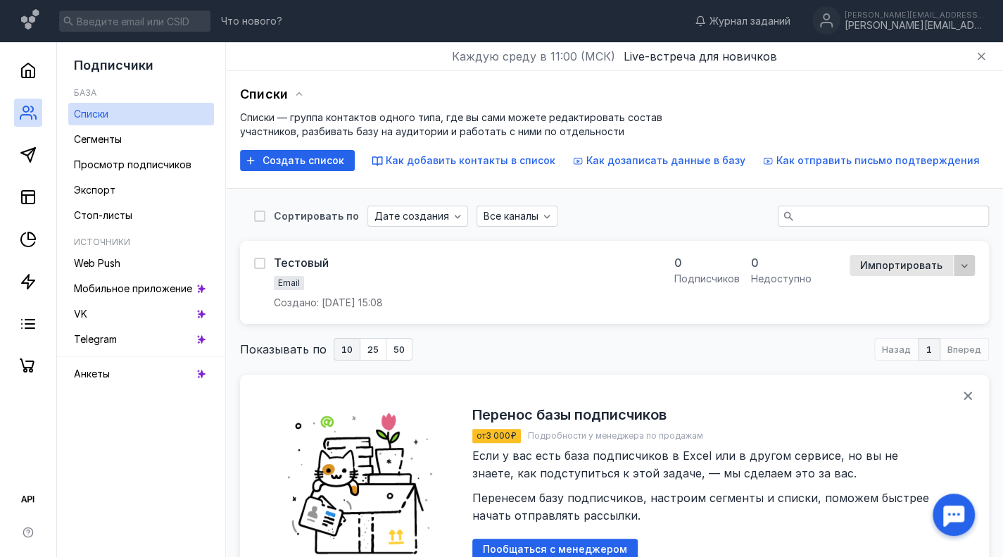
click at [964, 265] on icon "button" at bounding box center [963, 265] width 11 height 11
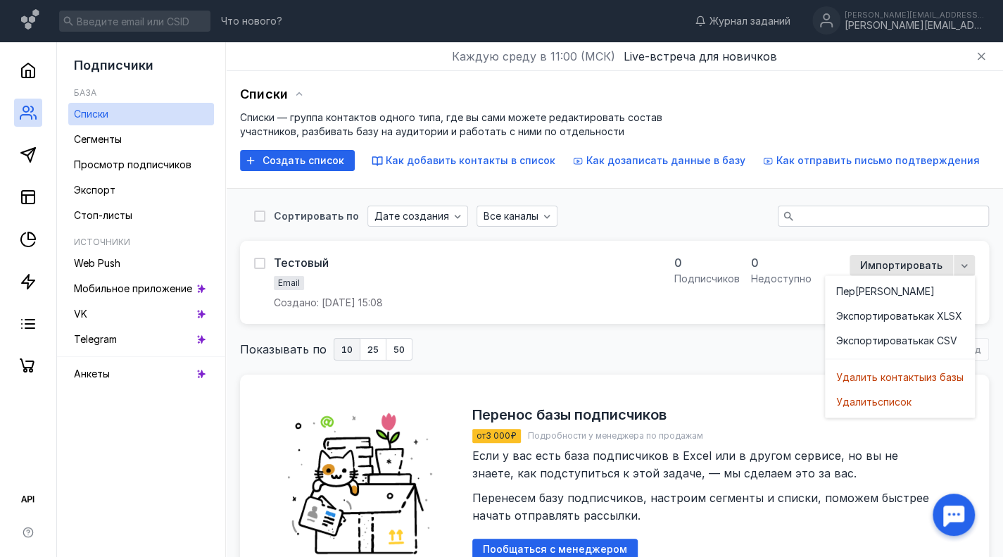
click at [374, 299] on span "Создано: [DATE] 15:08" at bounding box center [328, 303] width 109 height 14
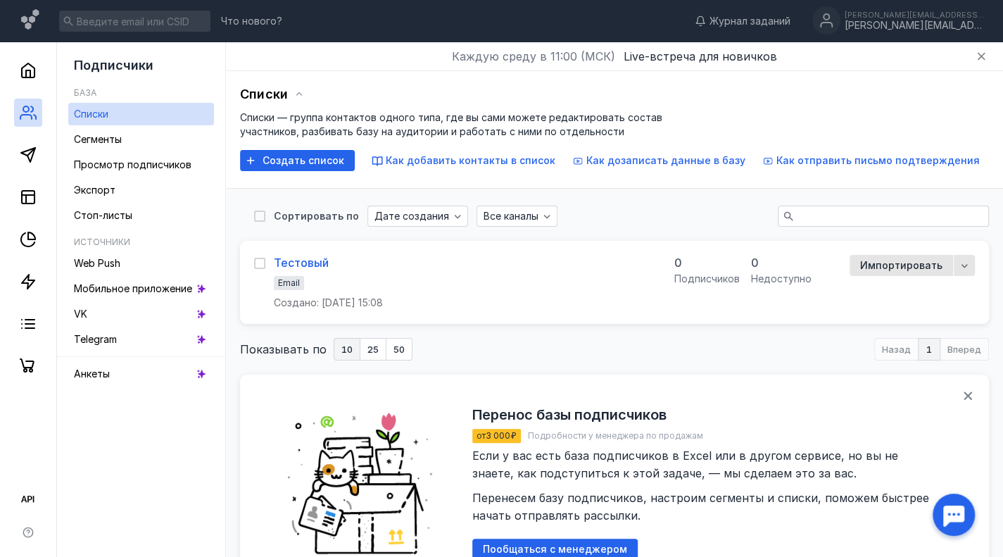
click at [291, 266] on div "Тестовый" at bounding box center [301, 262] width 55 height 14
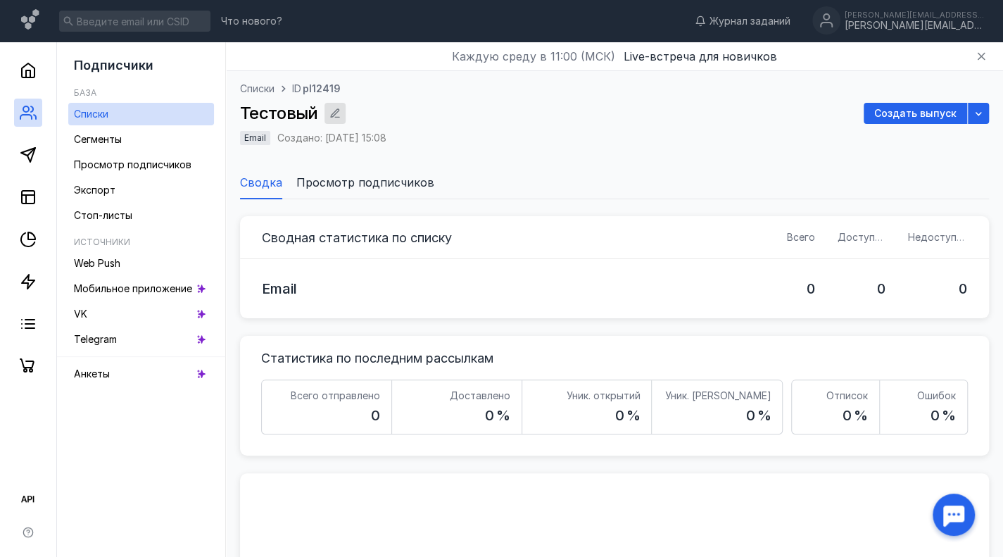
click at [339, 110] on div "button" at bounding box center [335, 113] width 14 height 14
click at [114, 165] on span "Просмотр подписчиков" at bounding box center [133, 164] width 118 height 12
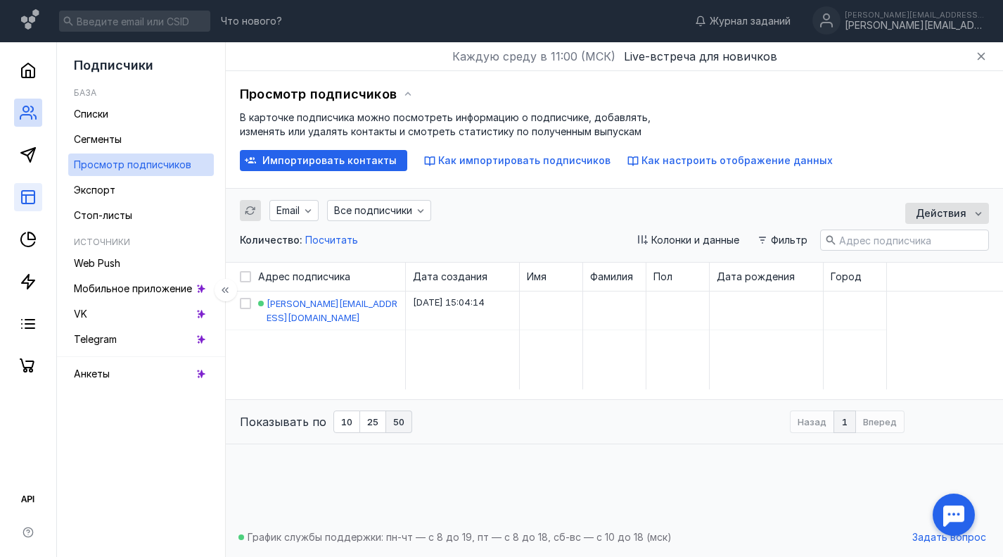
click at [28, 186] on link at bounding box center [28, 197] width 28 height 28
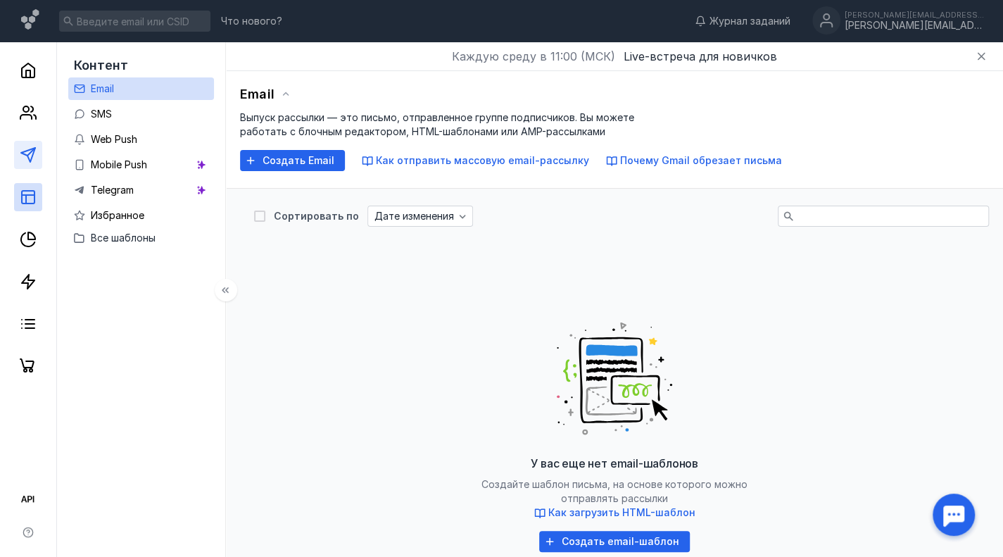
click at [27, 141] on link at bounding box center [28, 155] width 28 height 28
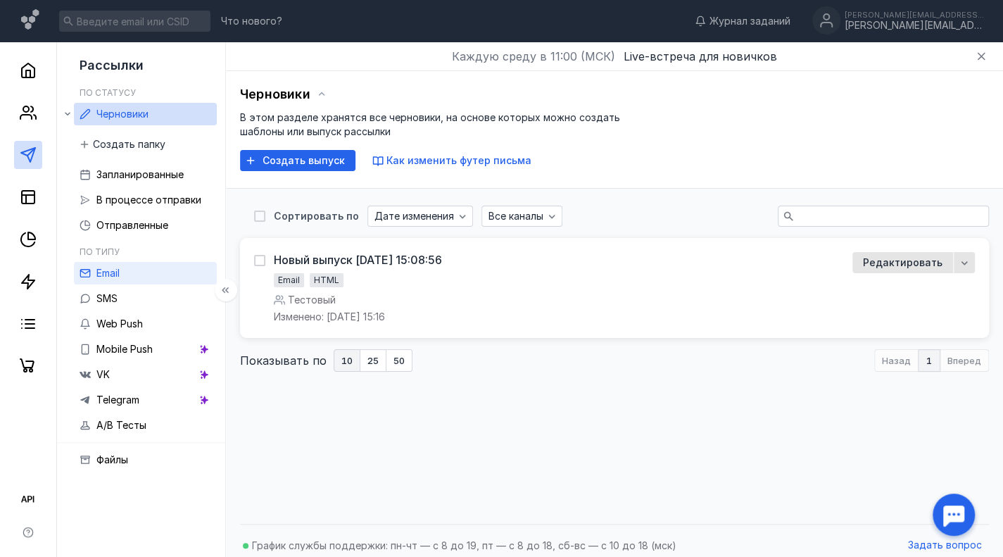
click at [125, 275] on link "Email" at bounding box center [145, 273] width 143 height 23
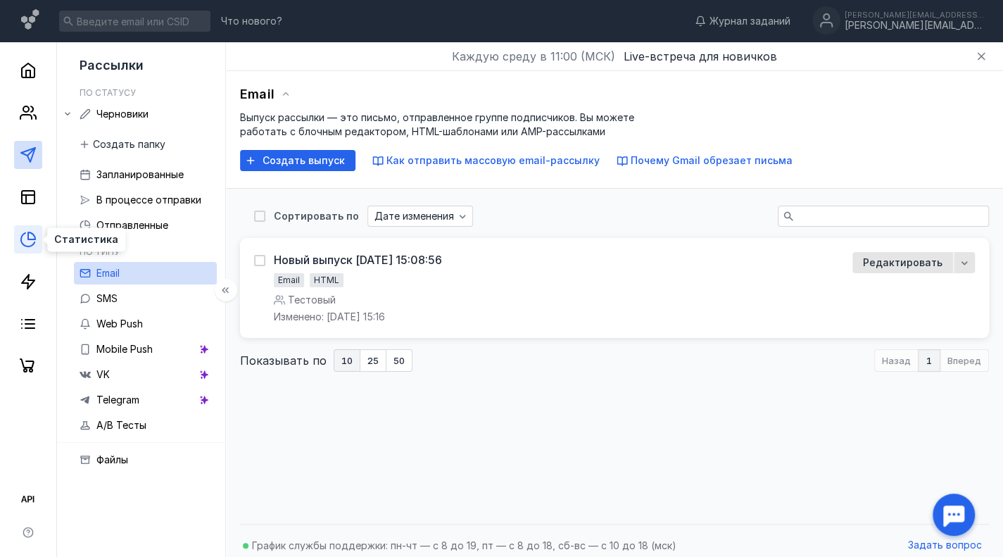
click at [22, 240] on icon at bounding box center [28, 239] width 17 height 17
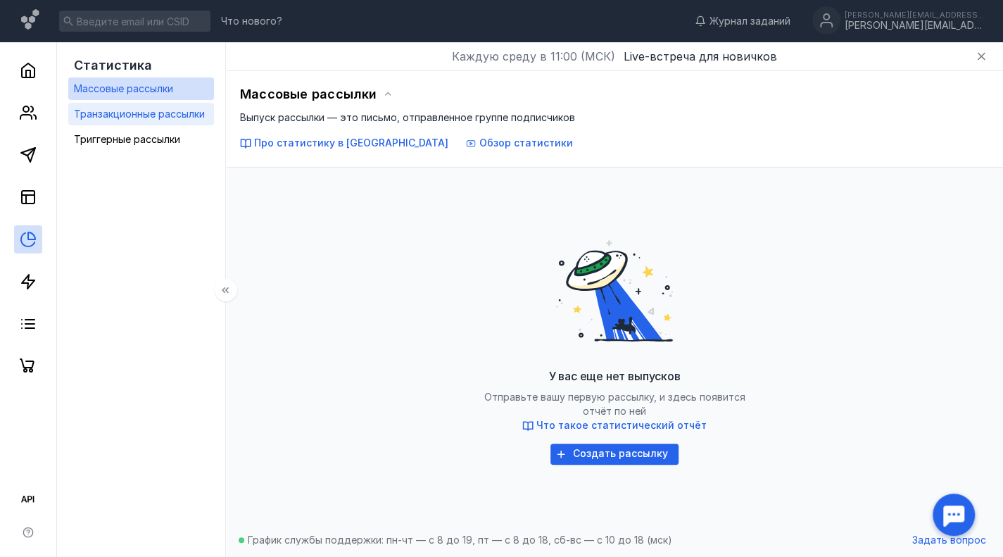
click at [163, 116] on span "Транзакционные рассылки" at bounding box center [139, 114] width 131 height 12
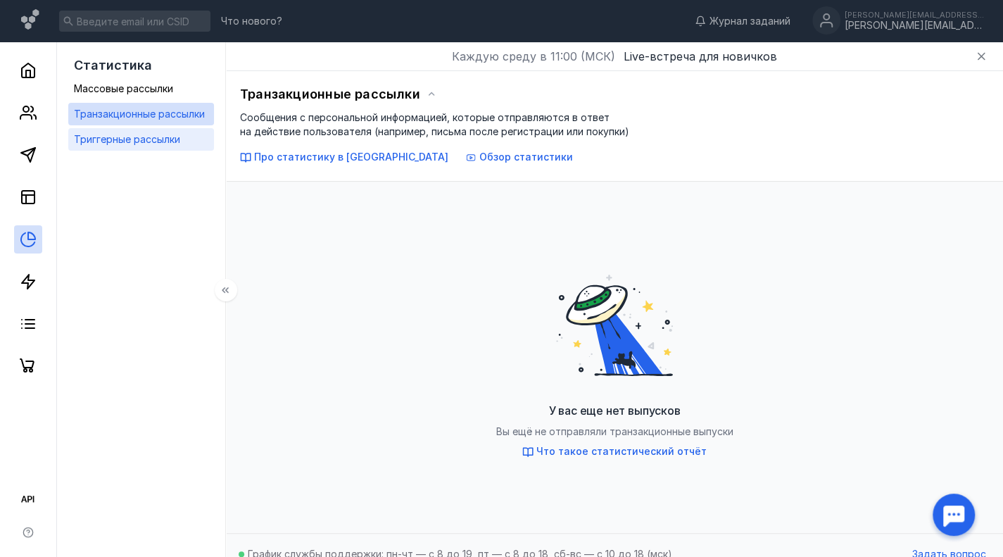
click at [152, 133] on span "Триггерные рассылки" at bounding box center [127, 139] width 106 height 12
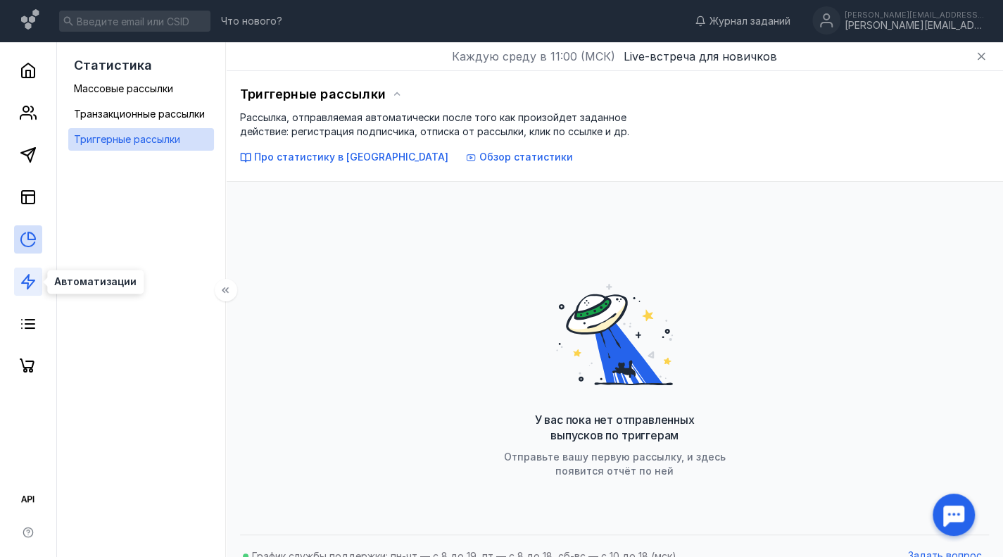
click at [27, 282] on polygon at bounding box center [28, 281] width 13 height 14
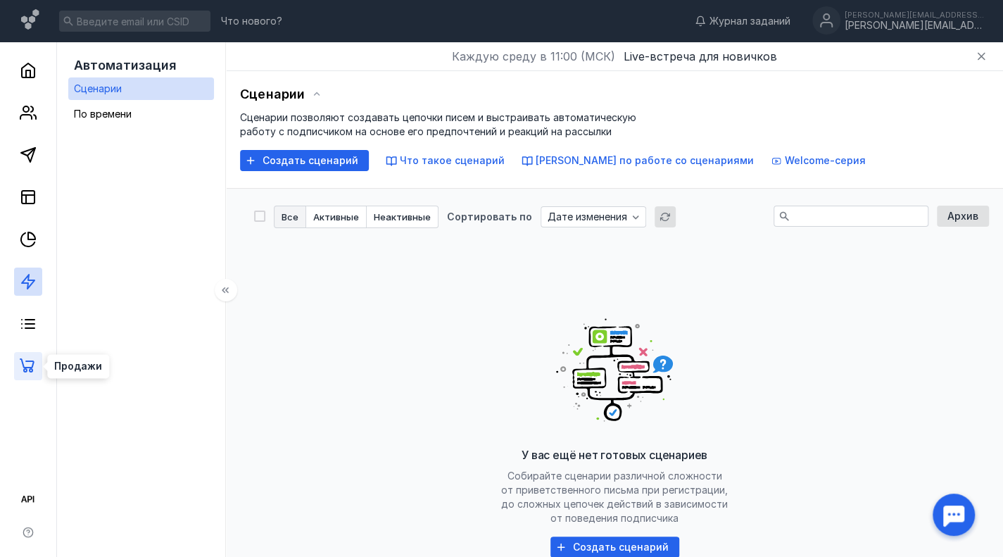
click at [32, 364] on icon at bounding box center [27, 365] width 15 height 14
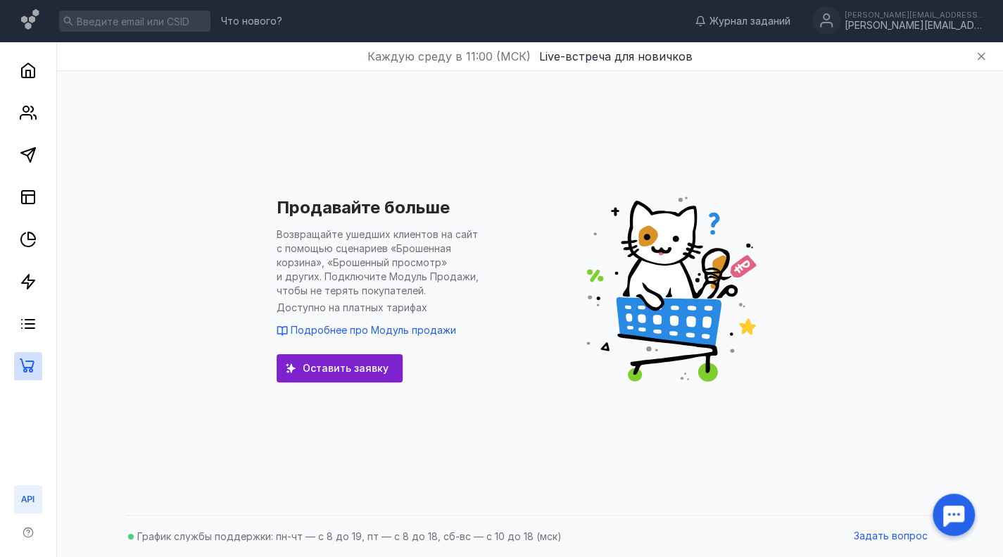
click at [25, 497] on icon at bounding box center [28, 498] width 17 height 17
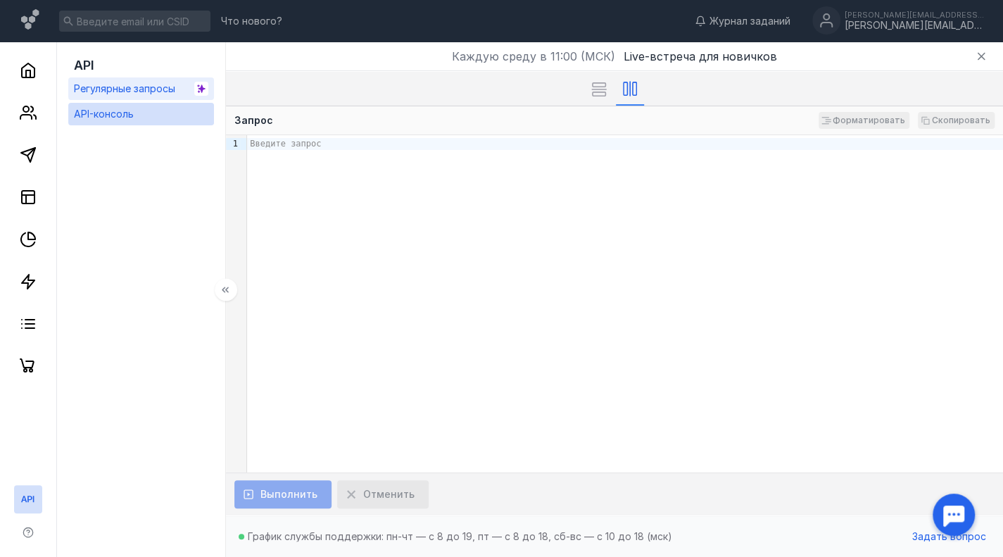
click at [110, 87] on span "Регулярные запросы" at bounding box center [124, 88] width 101 height 12
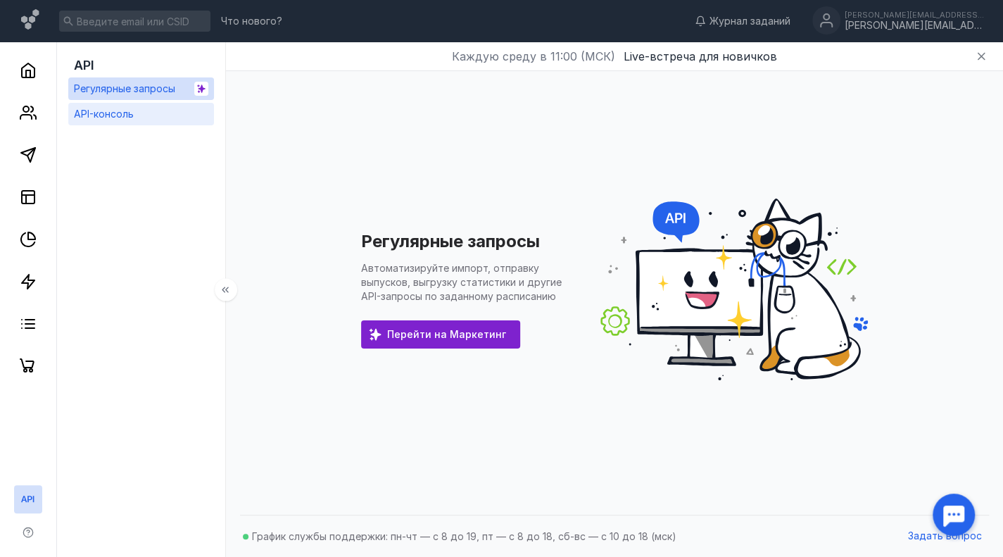
click at [120, 110] on span "API-консоль" at bounding box center [104, 114] width 60 height 12
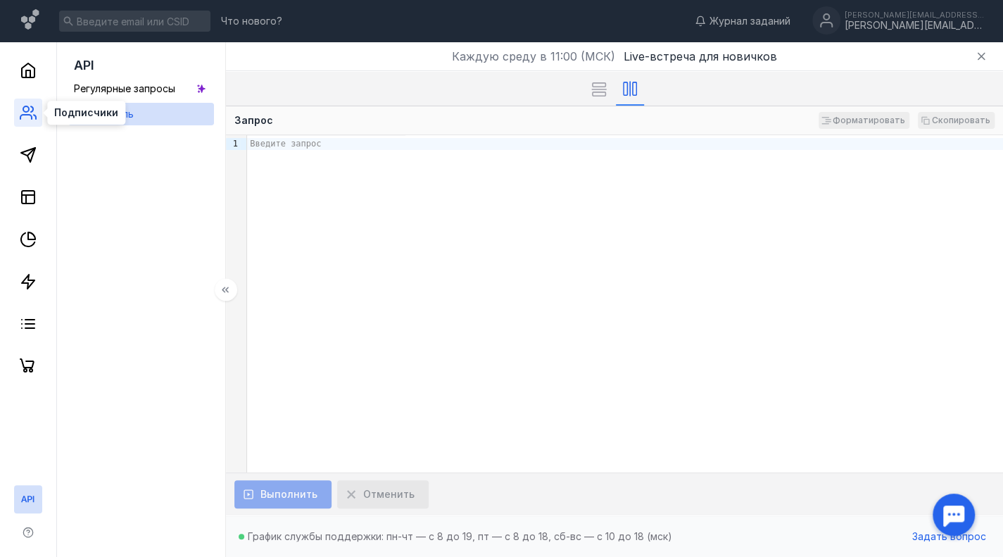
click at [27, 119] on icon at bounding box center [28, 112] width 17 height 17
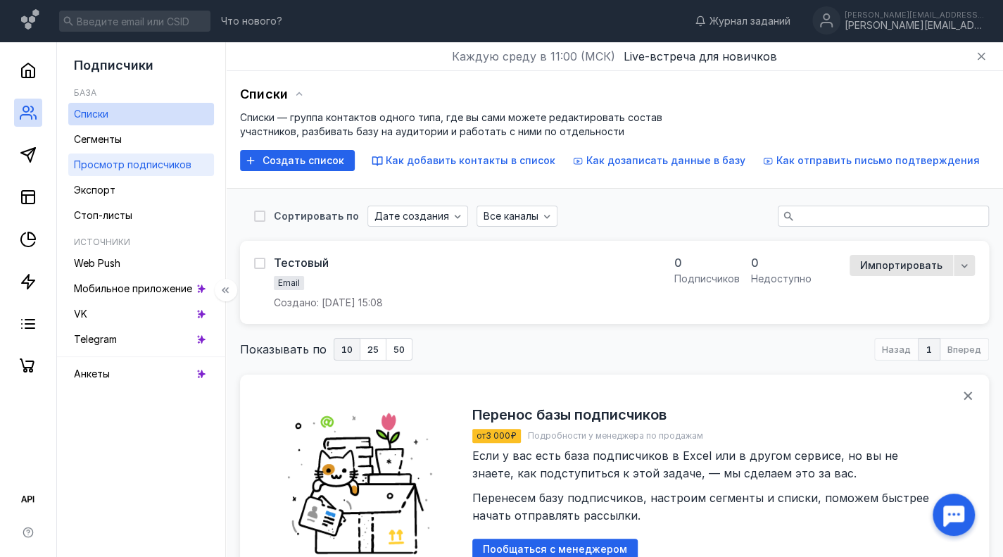
click at [132, 164] on span "Просмотр подписчиков" at bounding box center [133, 164] width 118 height 12
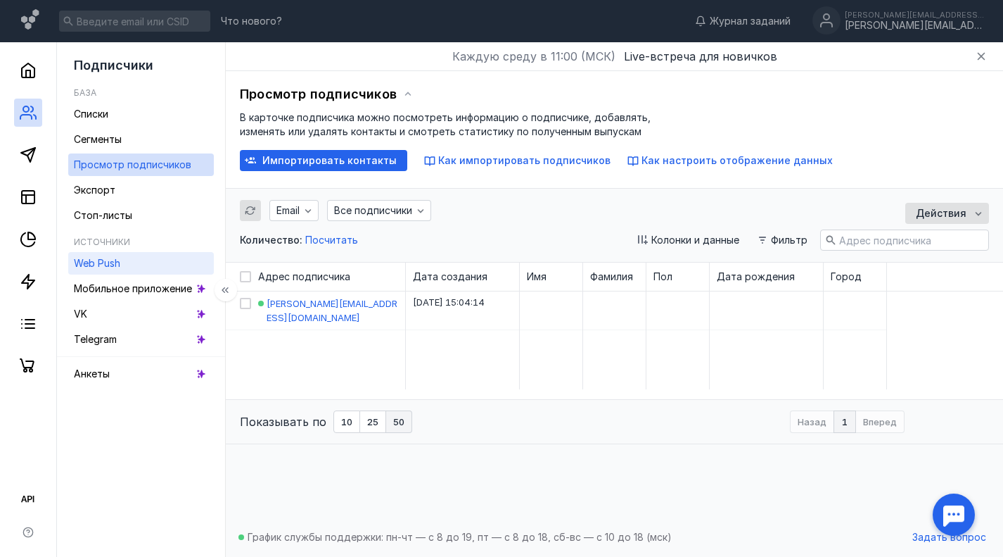
click at [111, 265] on span "Web Push" at bounding box center [97, 263] width 46 height 12
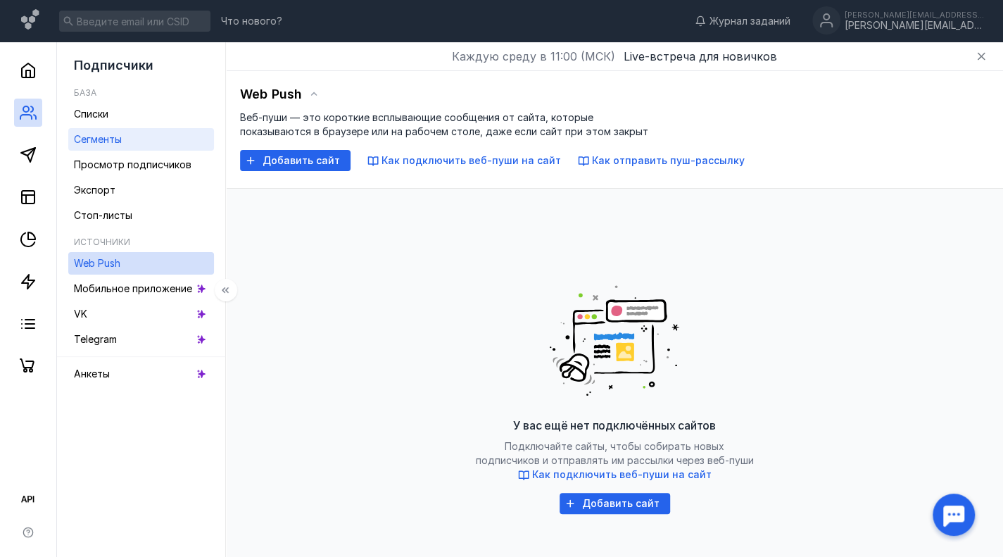
click at [110, 143] on span "Сегменты" at bounding box center [98, 139] width 48 height 12
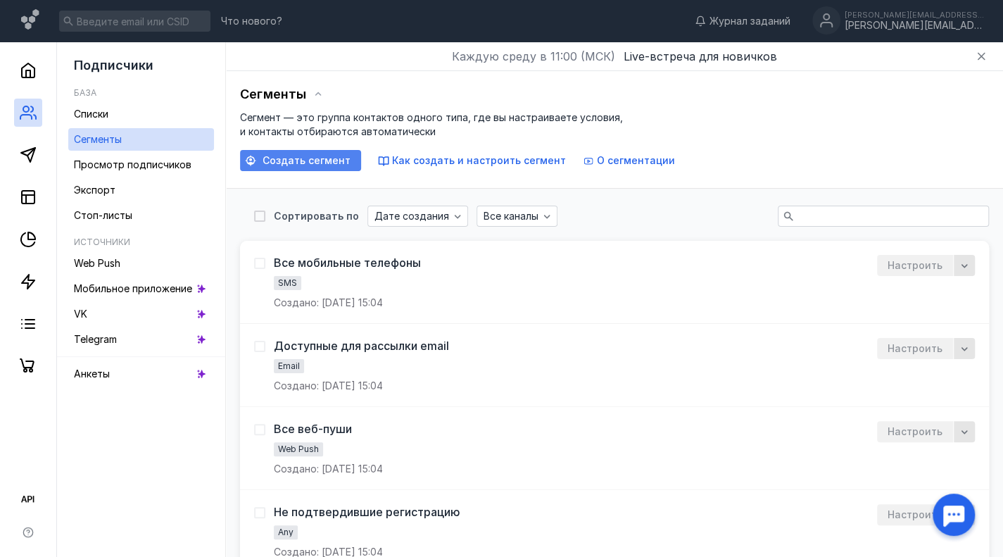
click at [309, 158] on span "Создать сегмент" at bounding box center [306, 161] width 88 height 12
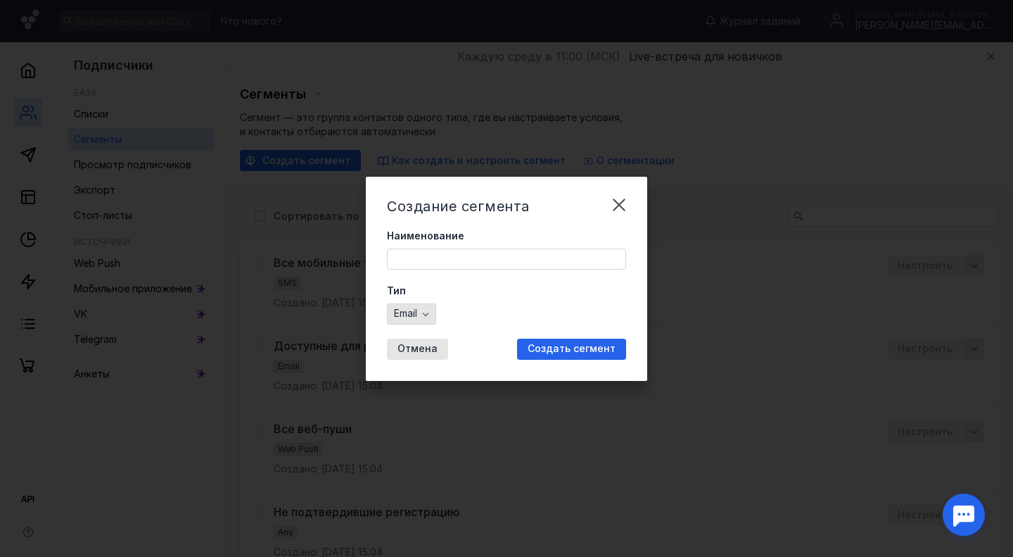
click at [403, 317] on span "Email" at bounding box center [405, 314] width 23 height 12
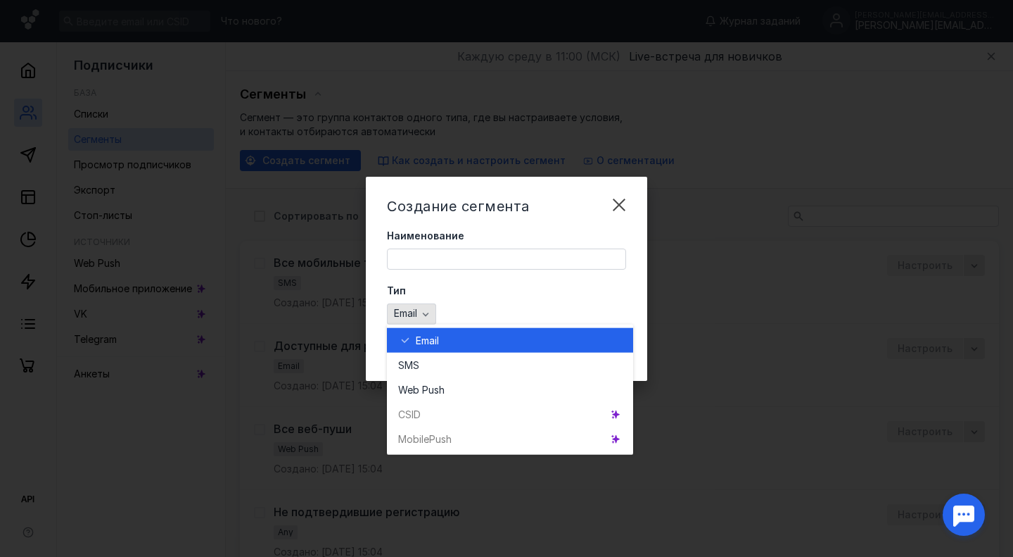
click at [403, 317] on span "Email" at bounding box center [405, 314] width 23 height 12
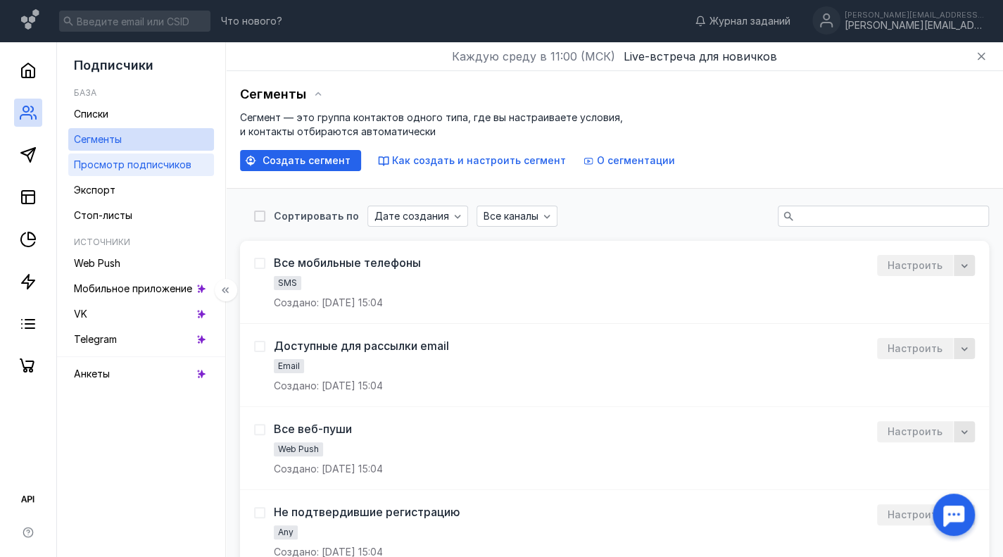
click at [124, 166] on span "Просмотр подписчиков" at bounding box center [133, 164] width 118 height 12
